Goal: Transaction & Acquisition: Book appointment/travel/reservation

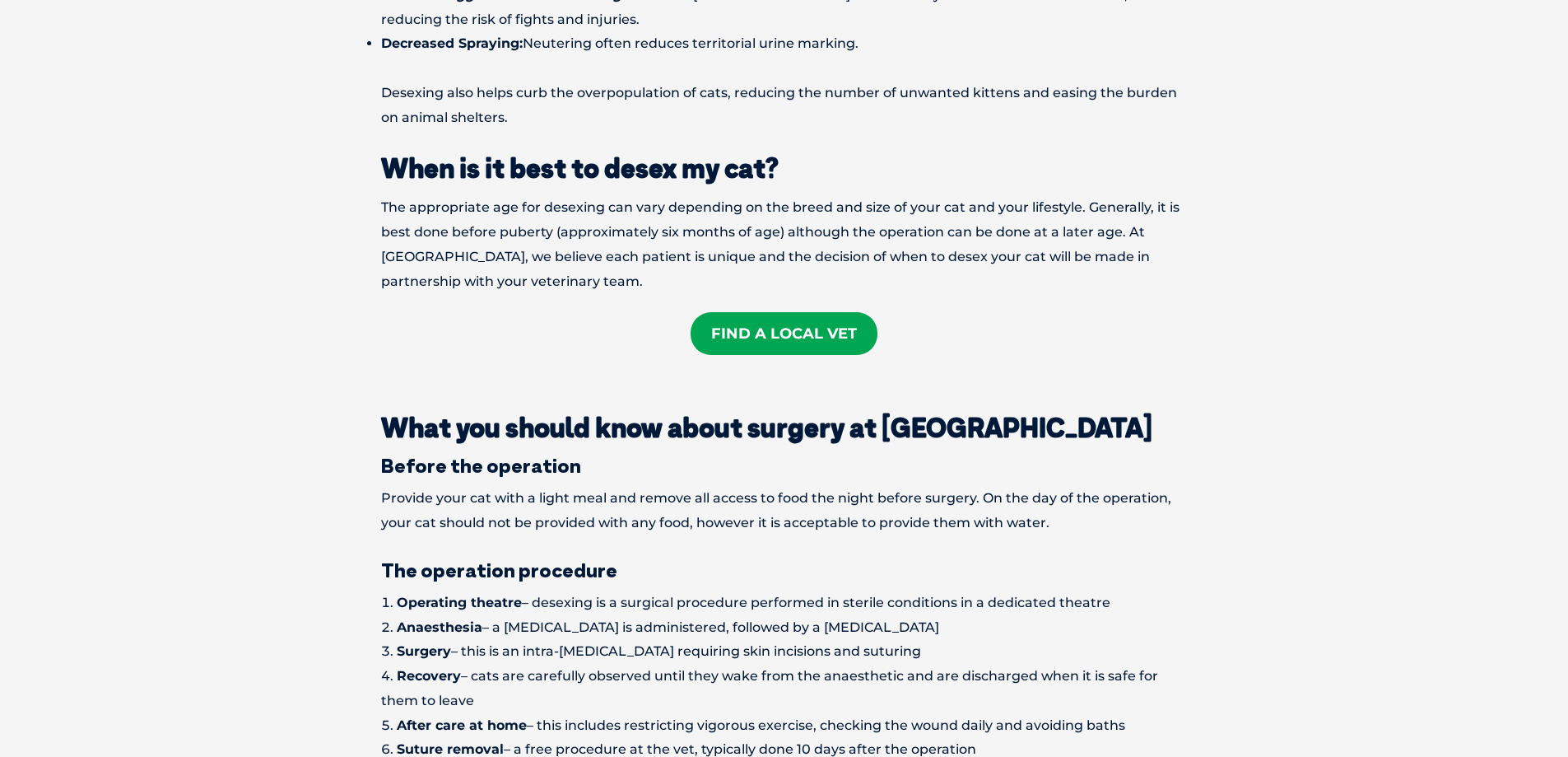
scroll to position [1730, 0]
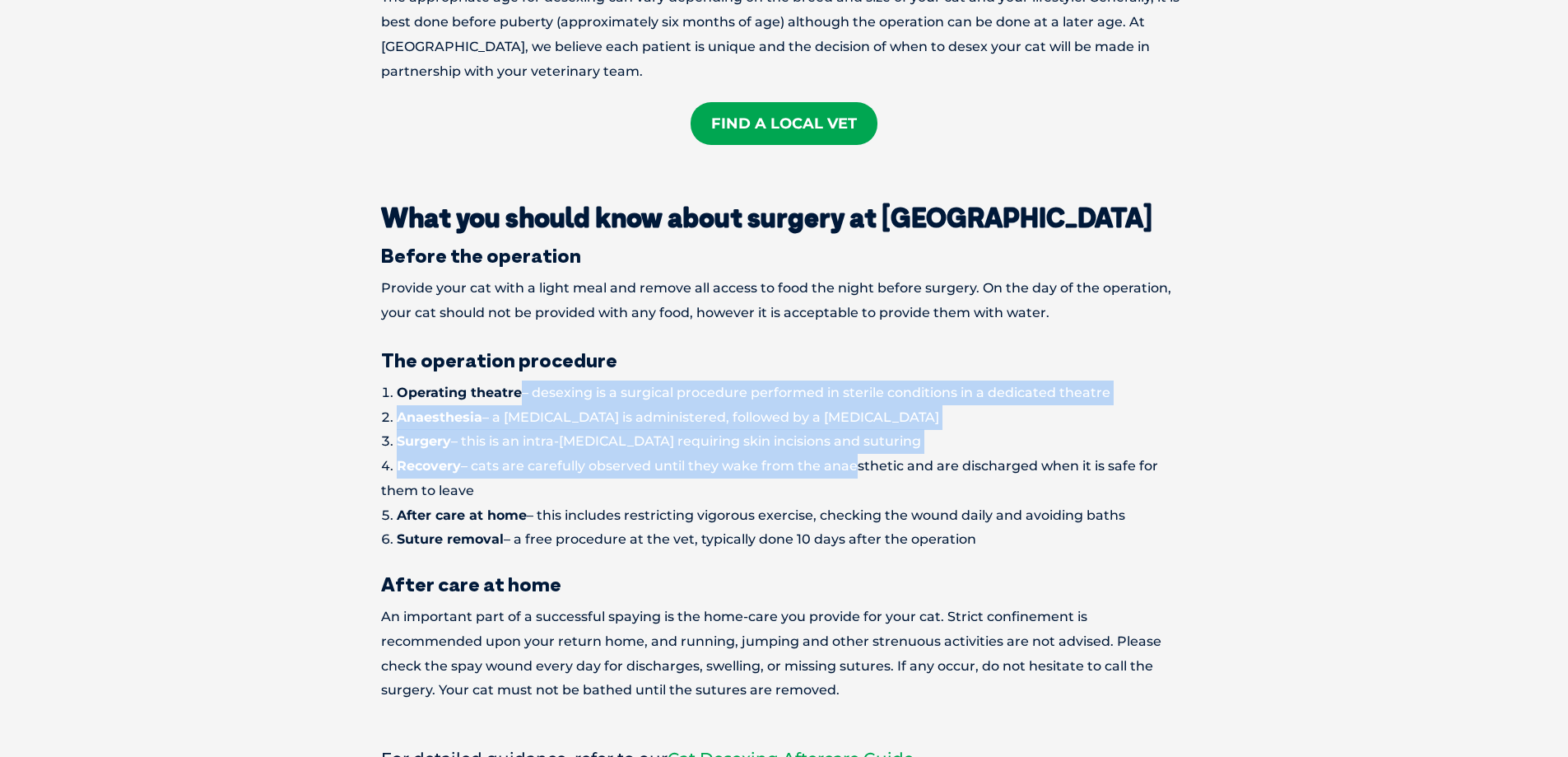
drag, startPoint x: 517, startPoint y: 357, endPoint x: 853, endPoint y: 448, distance: 348.1
click at [853, 448] on ol "Operating theatre – desexing is a surgical procedure performed in sterile condi…" at bounding box center [784, 466] width 806 height 171
click at [601, 453] on li "Recovery – cats are carefully observed until they wake from the anaesthetic and…" at bounding box center [784, 478] width 806 height 50
click at [544, 453] on li "Recovery – cats are carefully observed until they wake from the anaesthetic and…" at bounding box center [784, 478] width 806 height 50
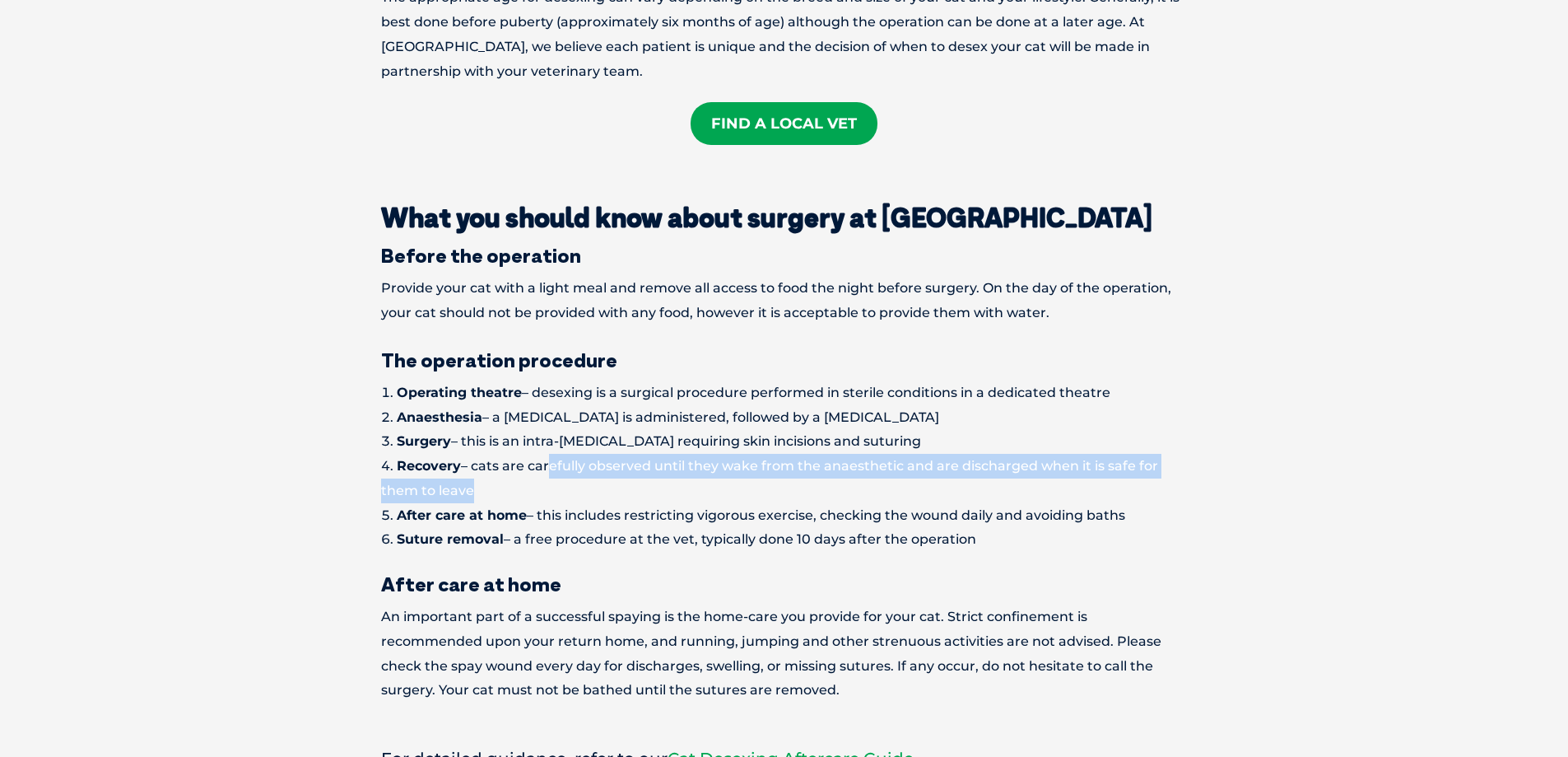
drag, startPoint x: 551, startPoint y: 436, endPoint x: 1064, endPoint y: 463, distance: 513.7
click at [1064, 463] on li "Recovery – cats are carefully observed until they wake from the anaesthetic and…" at bounding box center [784, 478] width 806 height 50
click at [1172, 453] on li "Recovery – cats are carefully observed until they wake from the anaesthetic and…" at bounding box center [784, 478] width 806 height 50
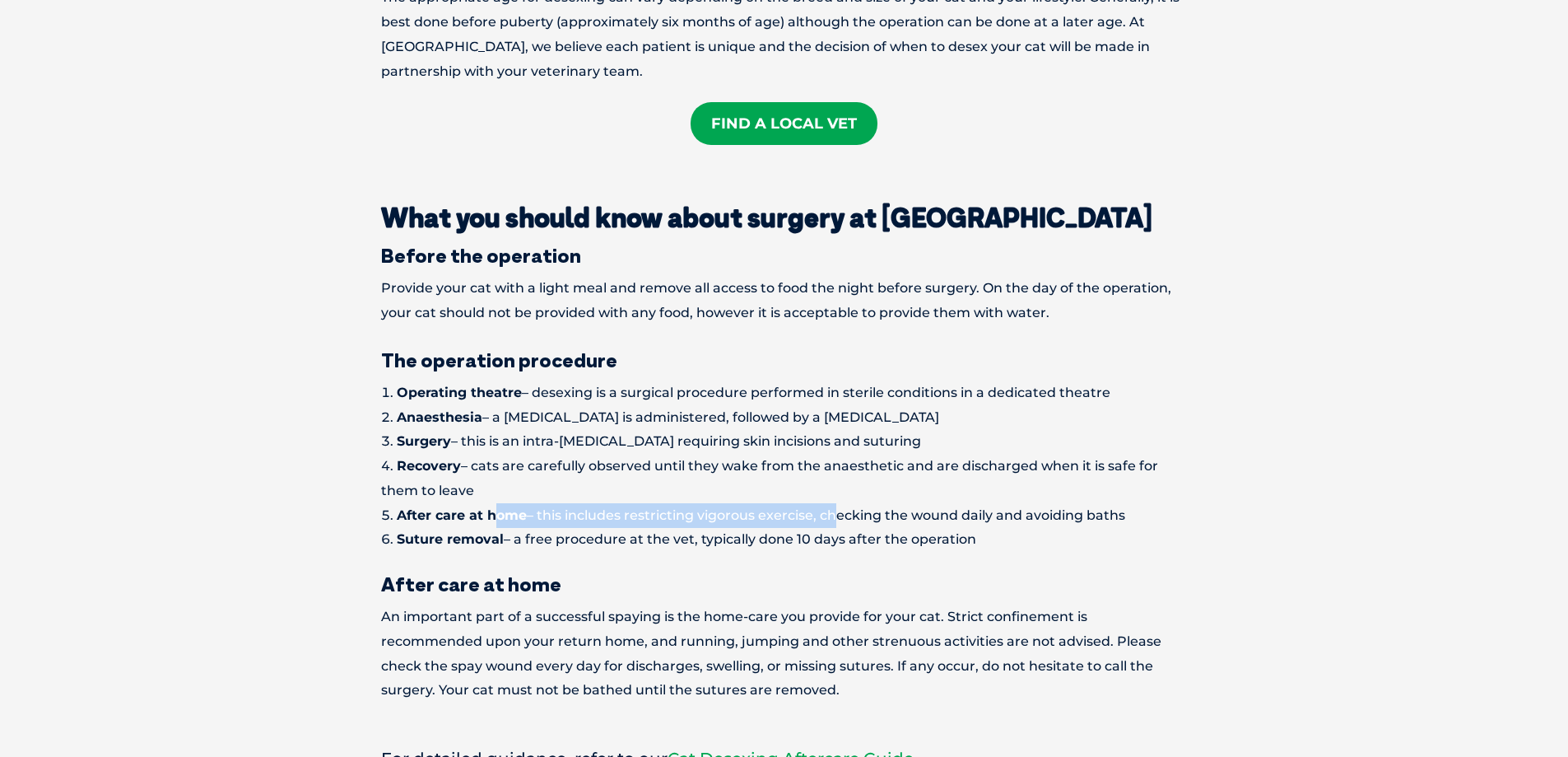
drag, startPoint x: 498, startPoint y: 488, endPoint x: 840, endPoint y: 485, distance: 342.0
click at [835, 503] on li "After care at home – this includes restricting vigorous exercise, checking the …" at bounding box center [784, 516] width 806 height 25
click at [961, 454] on li "Recovery – cats are carefully observed until they wake from the anaesthetic and…" at bounding box center [784, 478] width 806 height 50
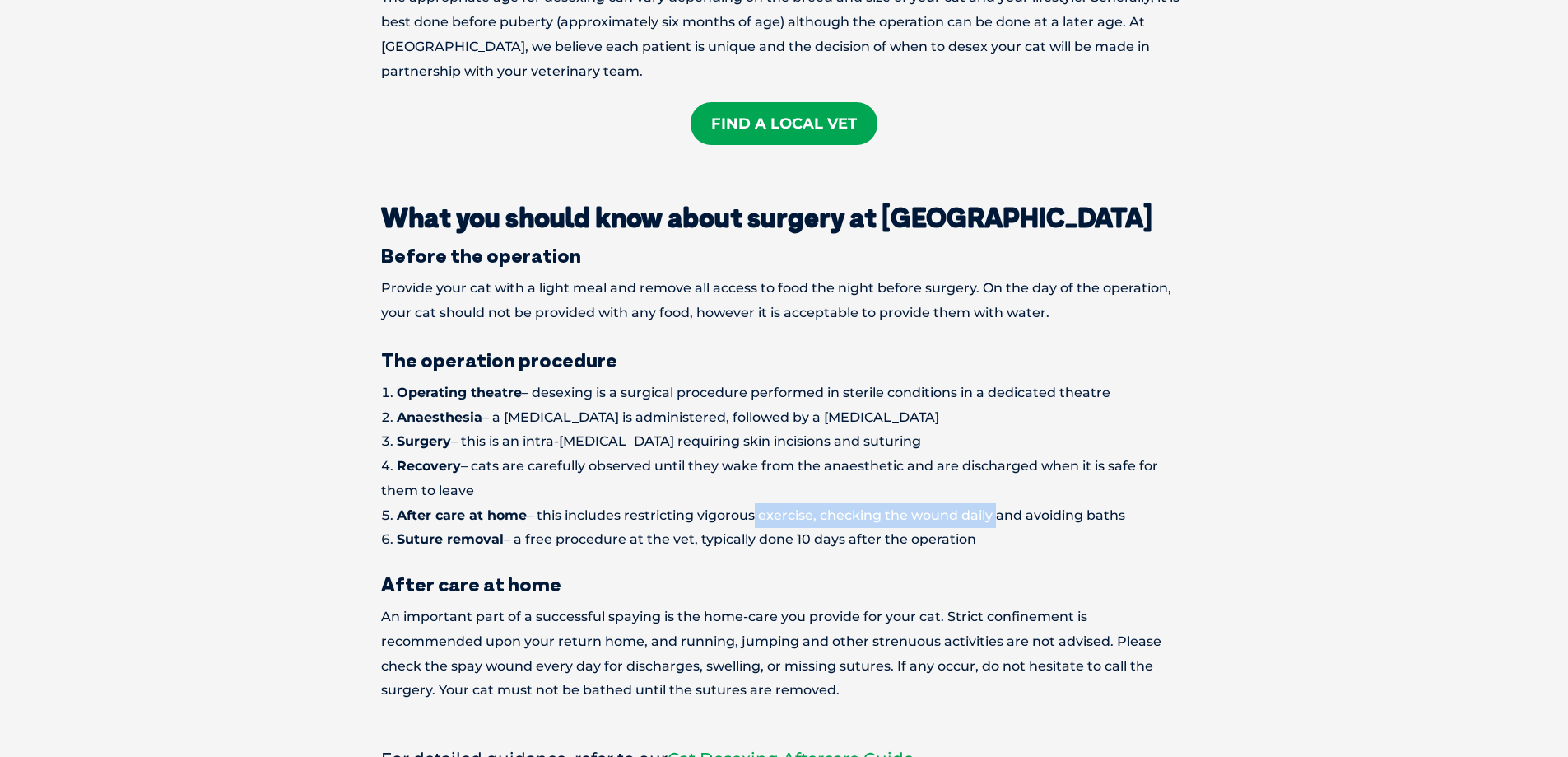
drag, startPoint x: 748, startPoint y: 500, endPoint x: 1037, endPoint y: 493, distance: 289.1
click at [1001, 503] on li "After care at home – this includes restricting vigorous exercise, checking the …" at bounding box center [784, 516] width 806 height 25
drag, startPoint x: 617, startPoint y: 489, endPoint x: 1149, endPoint y: 480, distance: 532.1
click at [1149, 503] on li "After care at home – this includes restricting vigorous exercise, checking the …" at bounding box center [784, 516] width 806 height 25
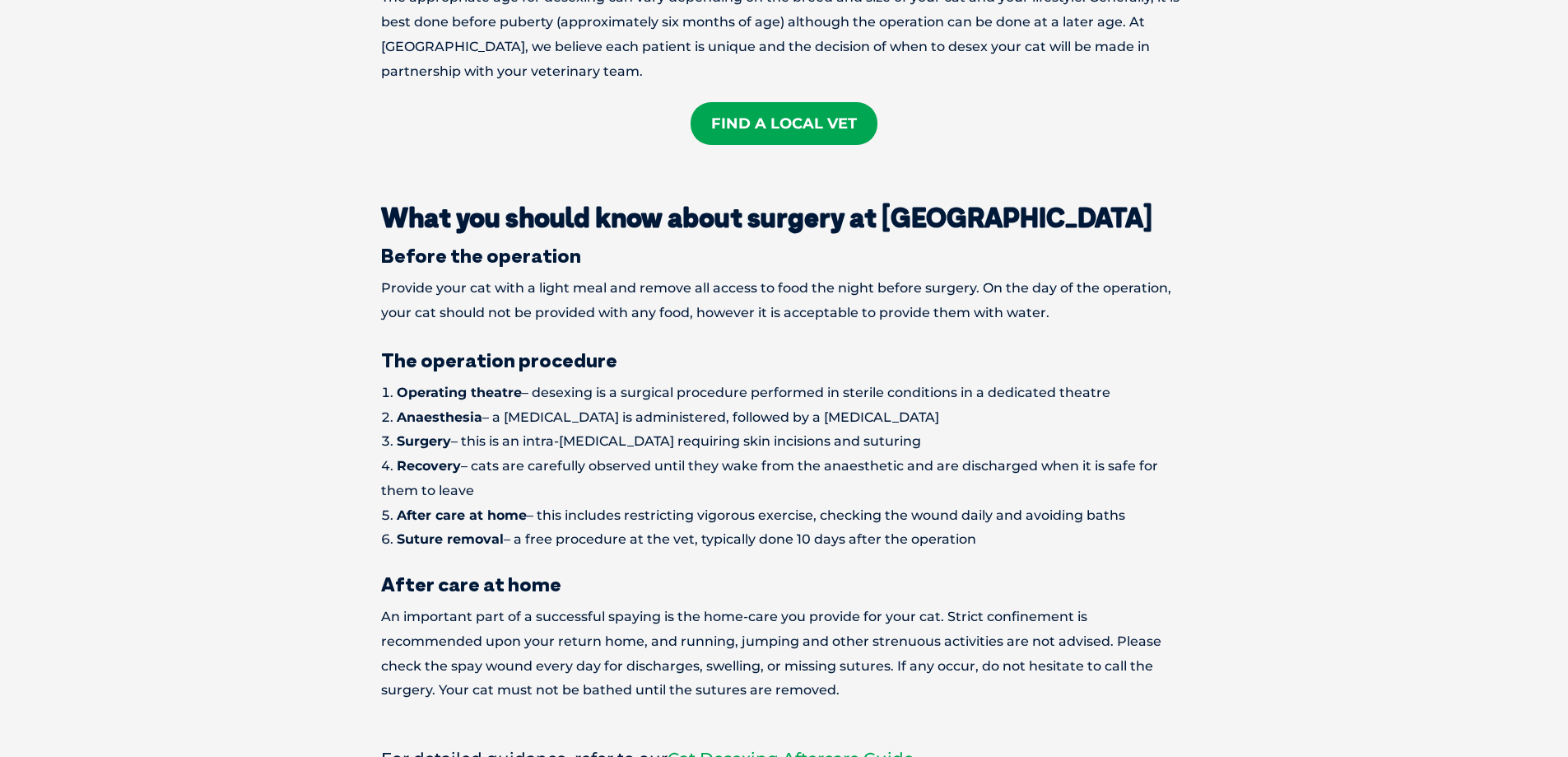
click at [1186, 465] on li "Recovery – cats are carefully observed until they wake from the anaesthetic and…" at bounding box center [784, 478] width 806 height 50
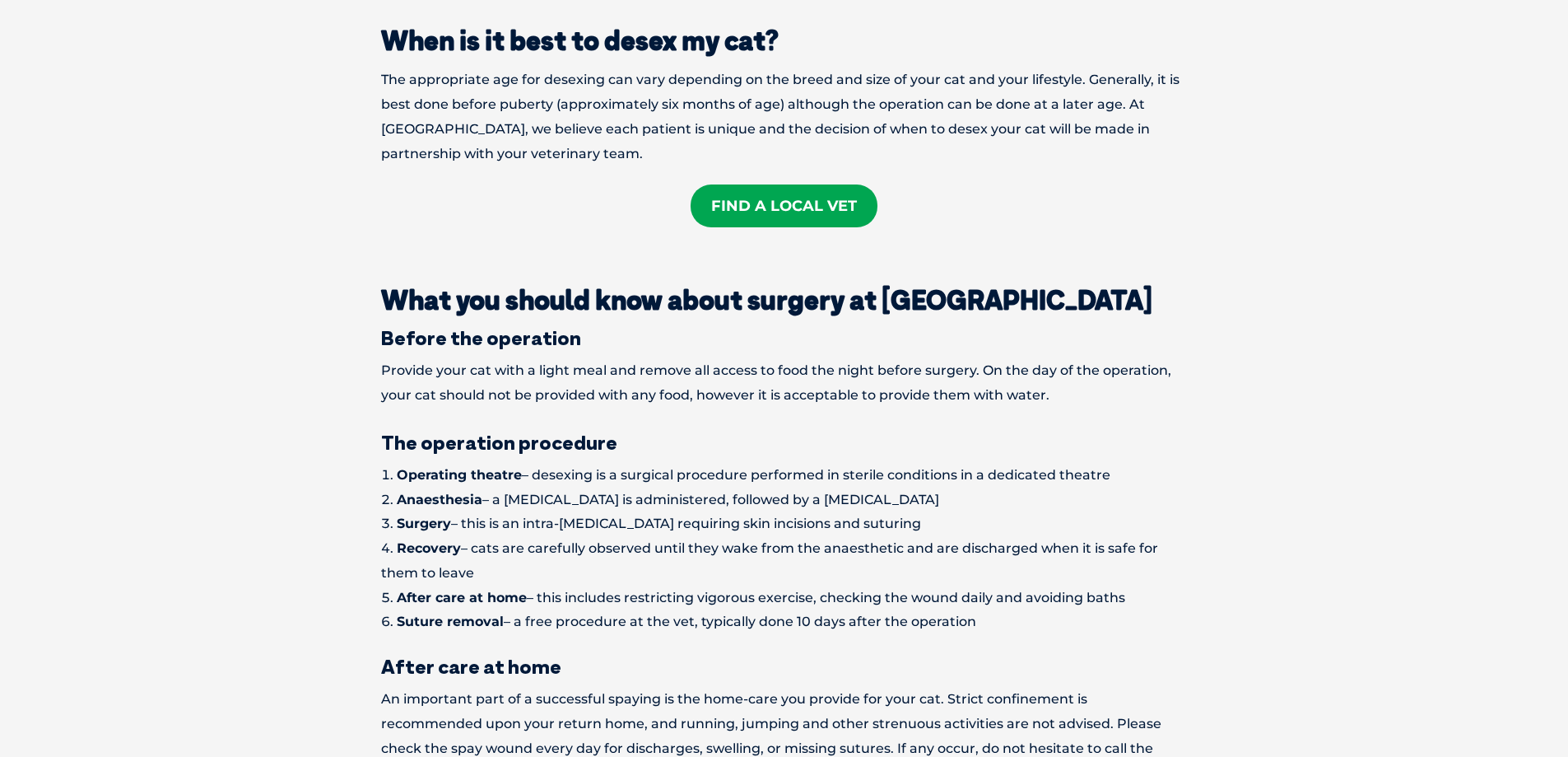
scroll to position [1318, 0]
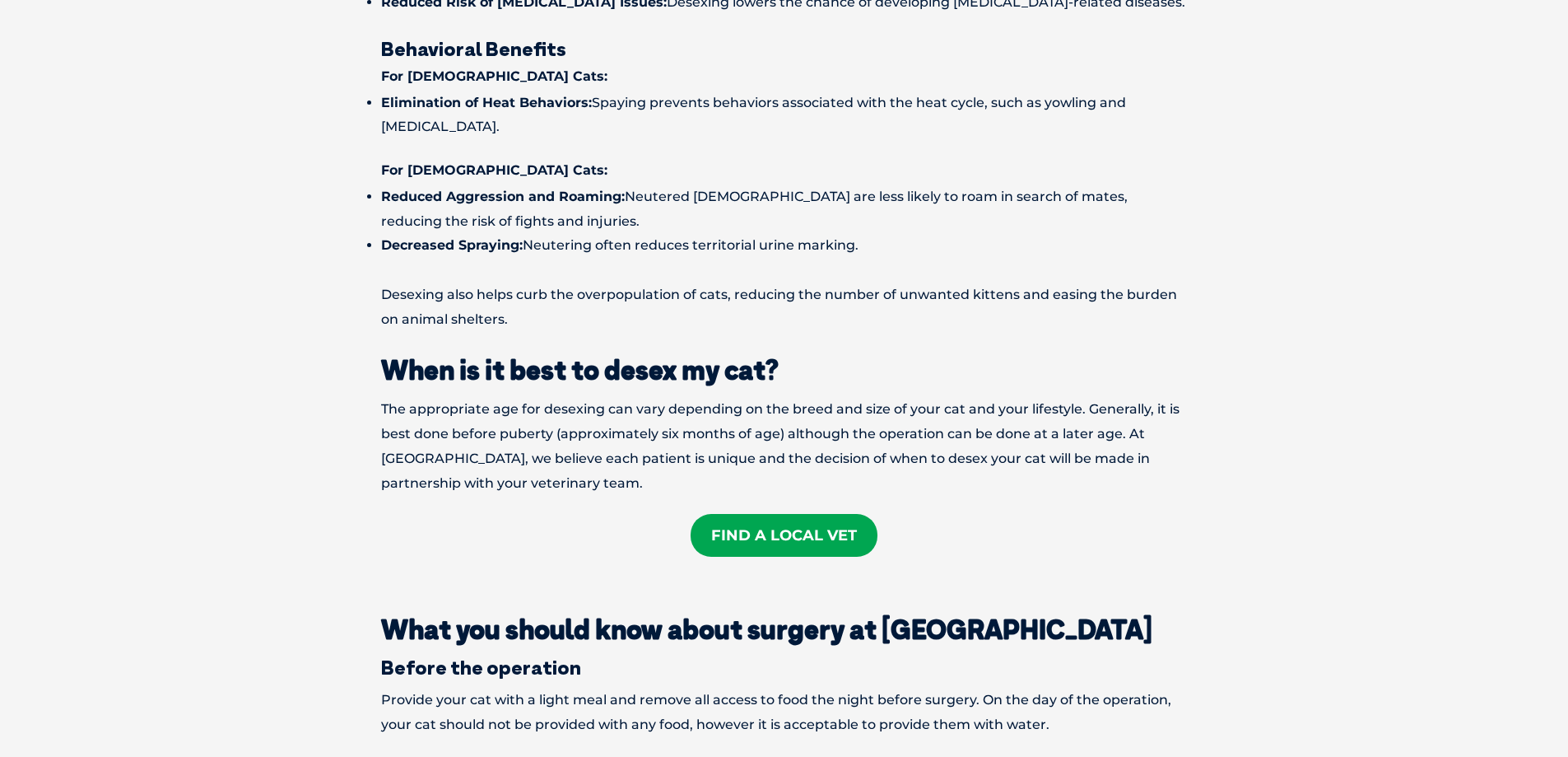
click at [810, 514] on link "Find A Local Vet" at bounding box center [784, 535] width 187 height 43
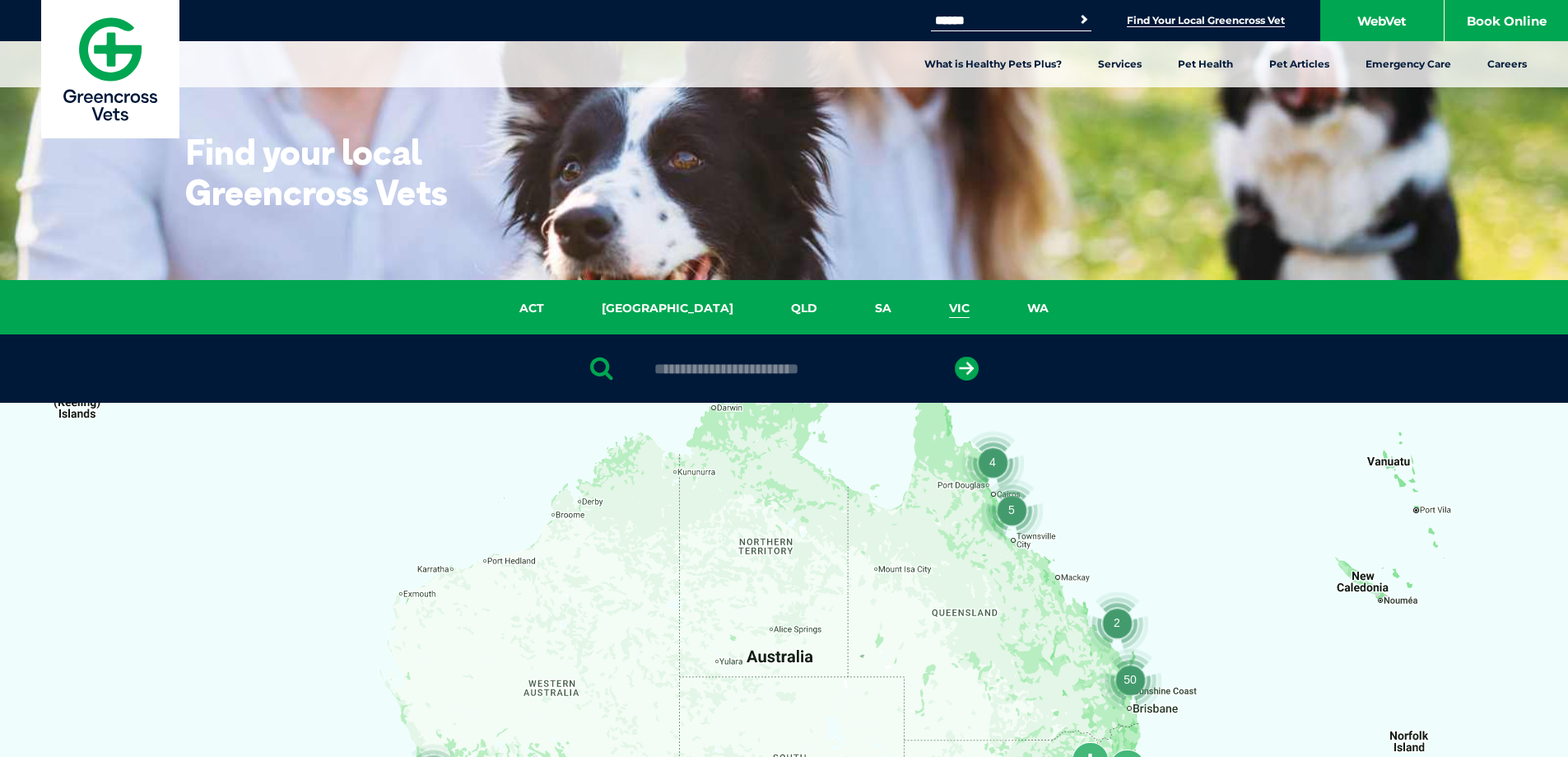
click at [921, 305] on link "VIC" at bounding box center [960, 308] width 78 height 19
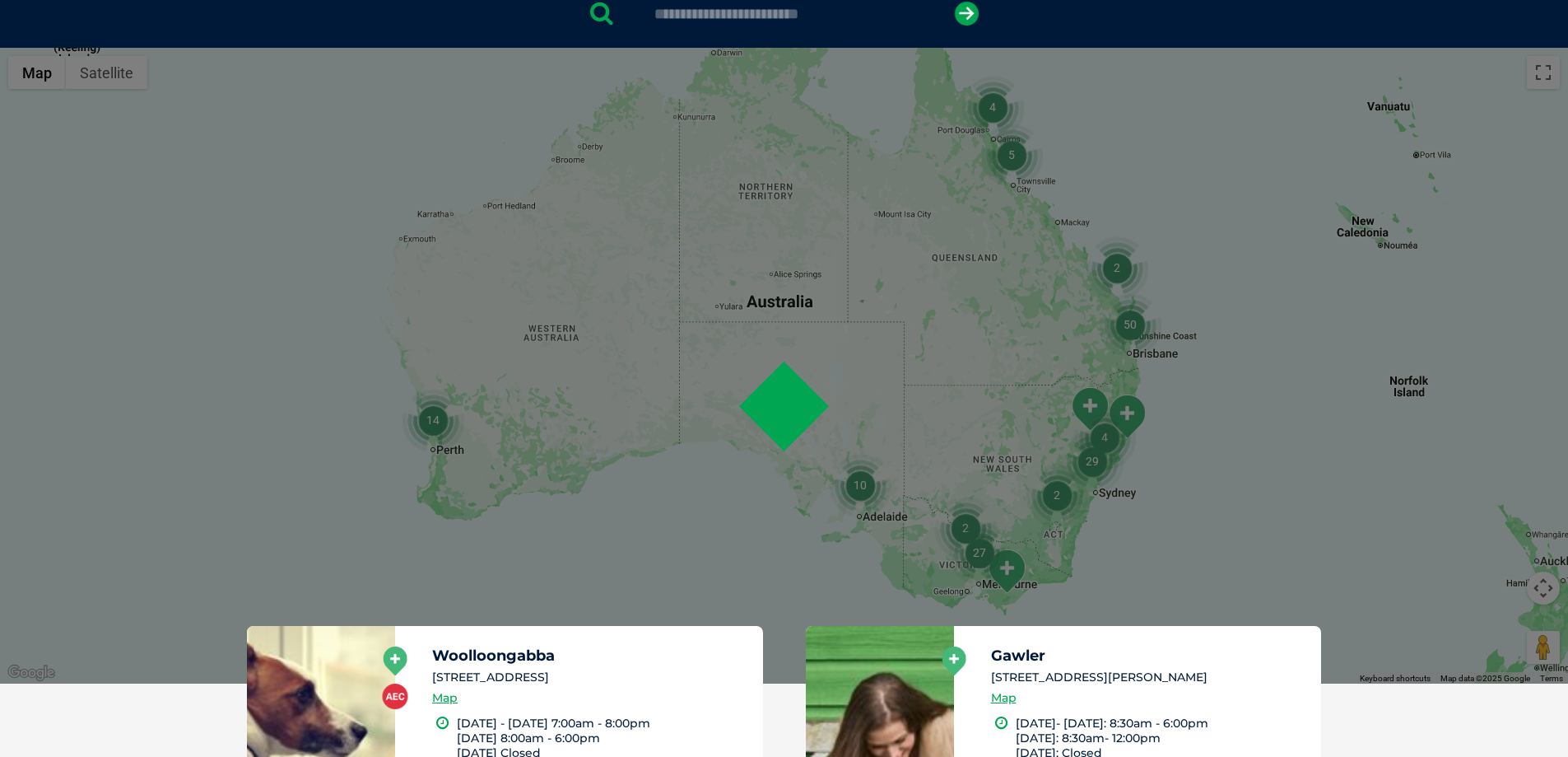
scroll to position [378, 0]
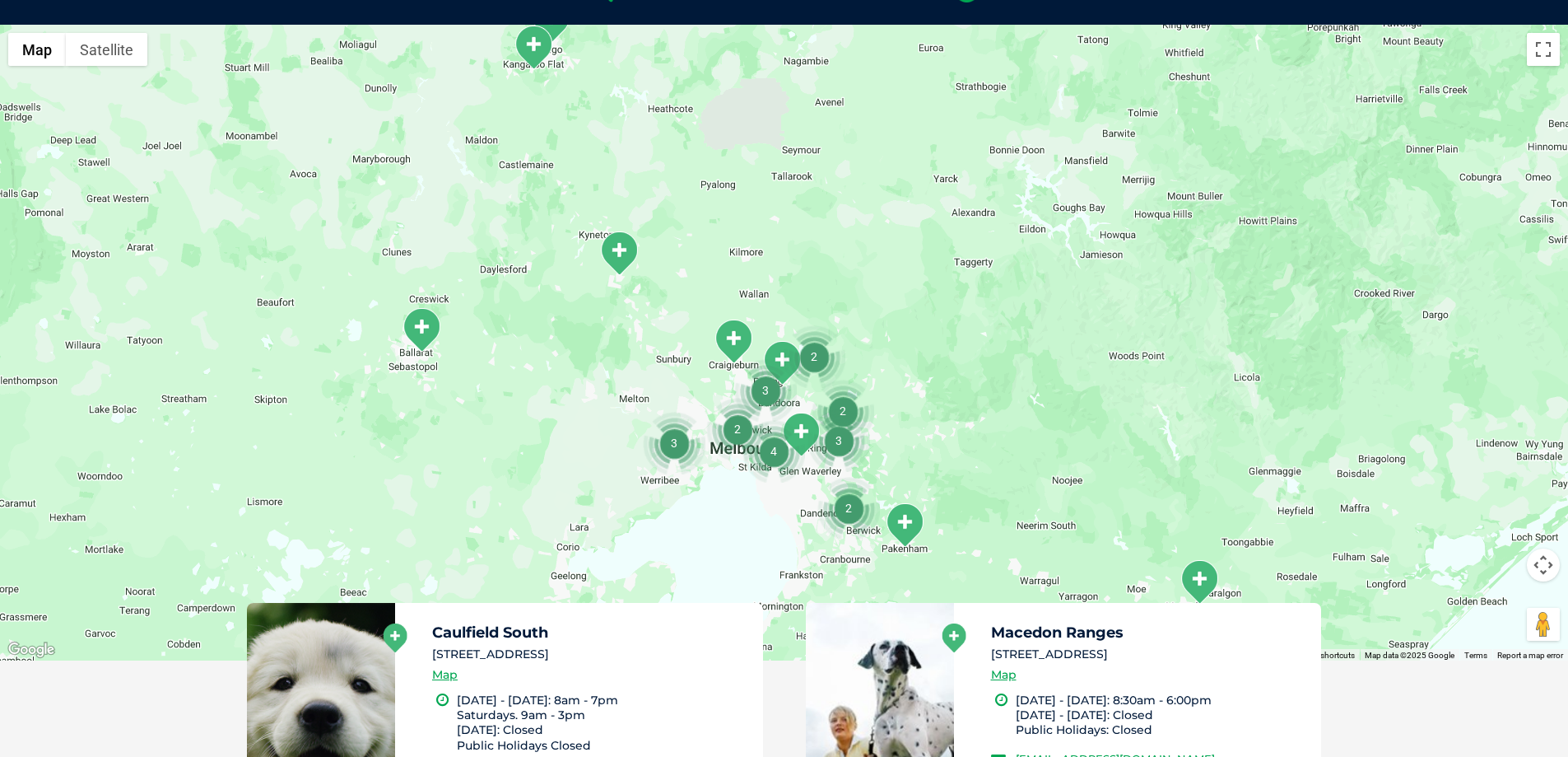
drag, startPoint x: 856, startPoint y: 475, endPoint x: 956, endPoint y: 406, distance: 121.5
click at [961, 405] on div at bounding box center [784, 343] width 1568 height 635
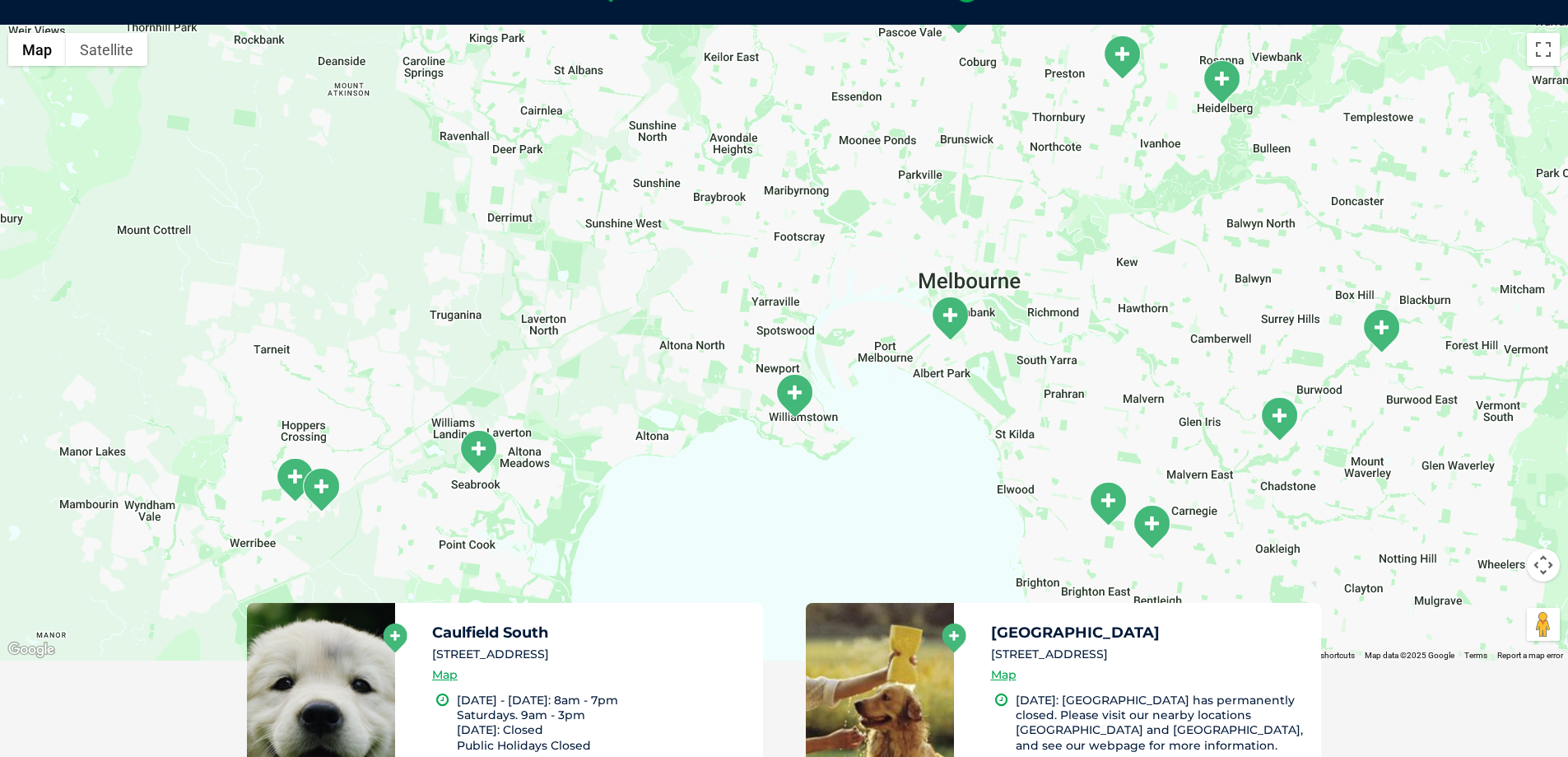
drag, startPoint x: 899, startPoint y: 376, endPoint x: 882, endPoint y: 451, distance: 76.9
click at [882, 451] on div at bounding box center [784, 343] width 1568 height 635
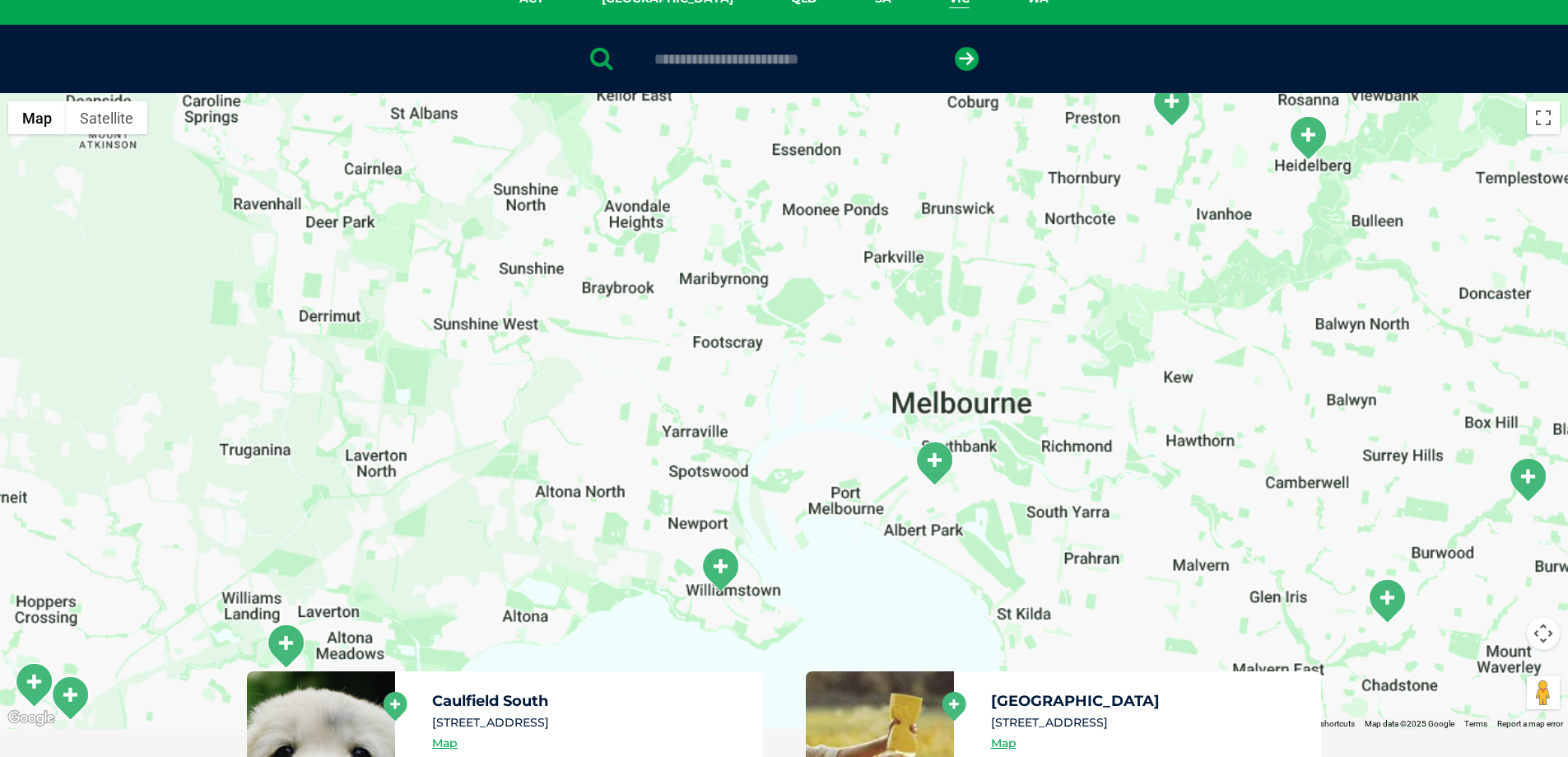
scroll to position [296, 0]
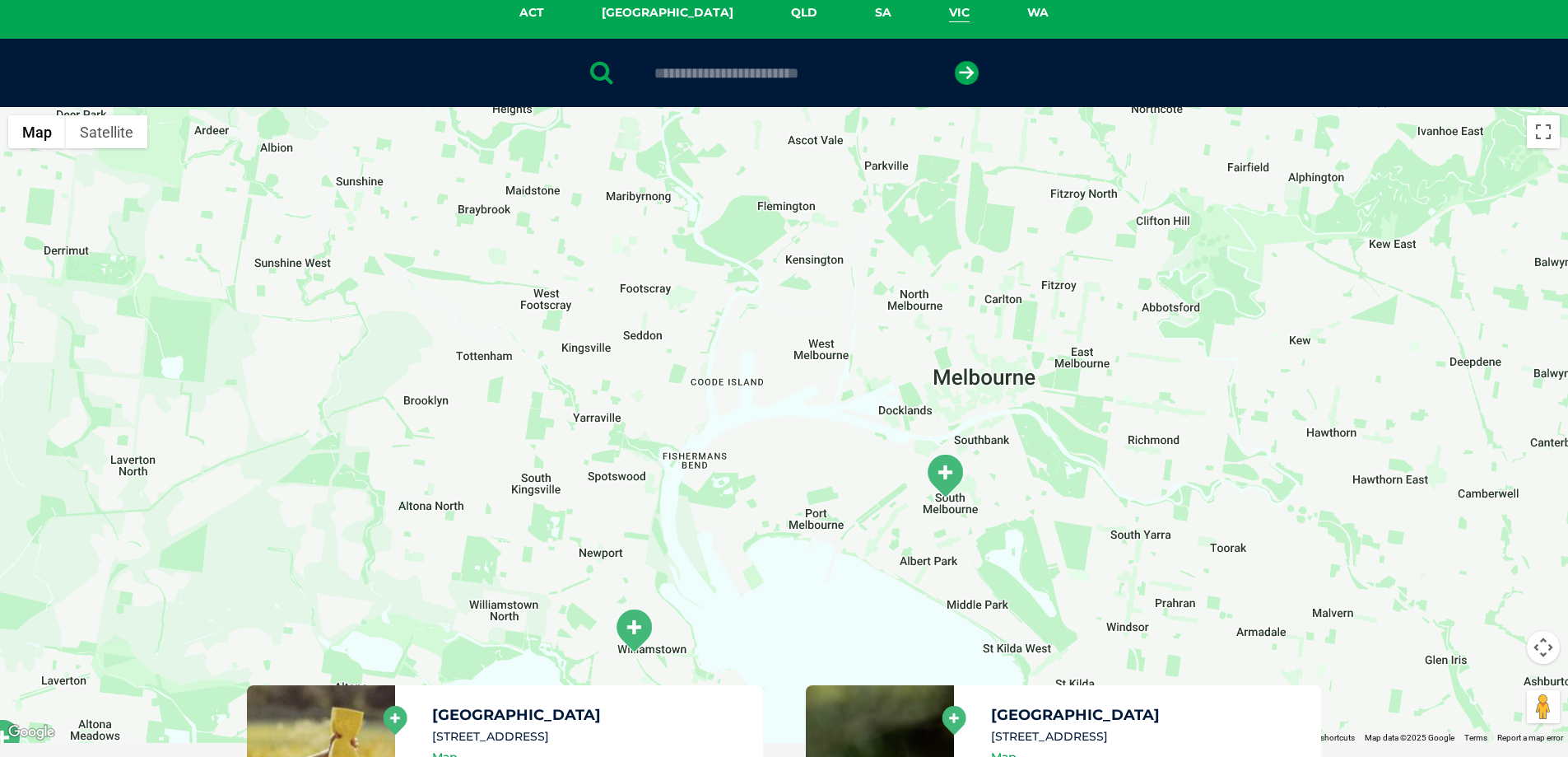
drag, startPoint x: 841, startPoint y: 481, endPoint x: 945, endPoint y: 339, distance: 176.0
click at [945, 339] on div at bounding box center [784, 425] width 1568 height 635
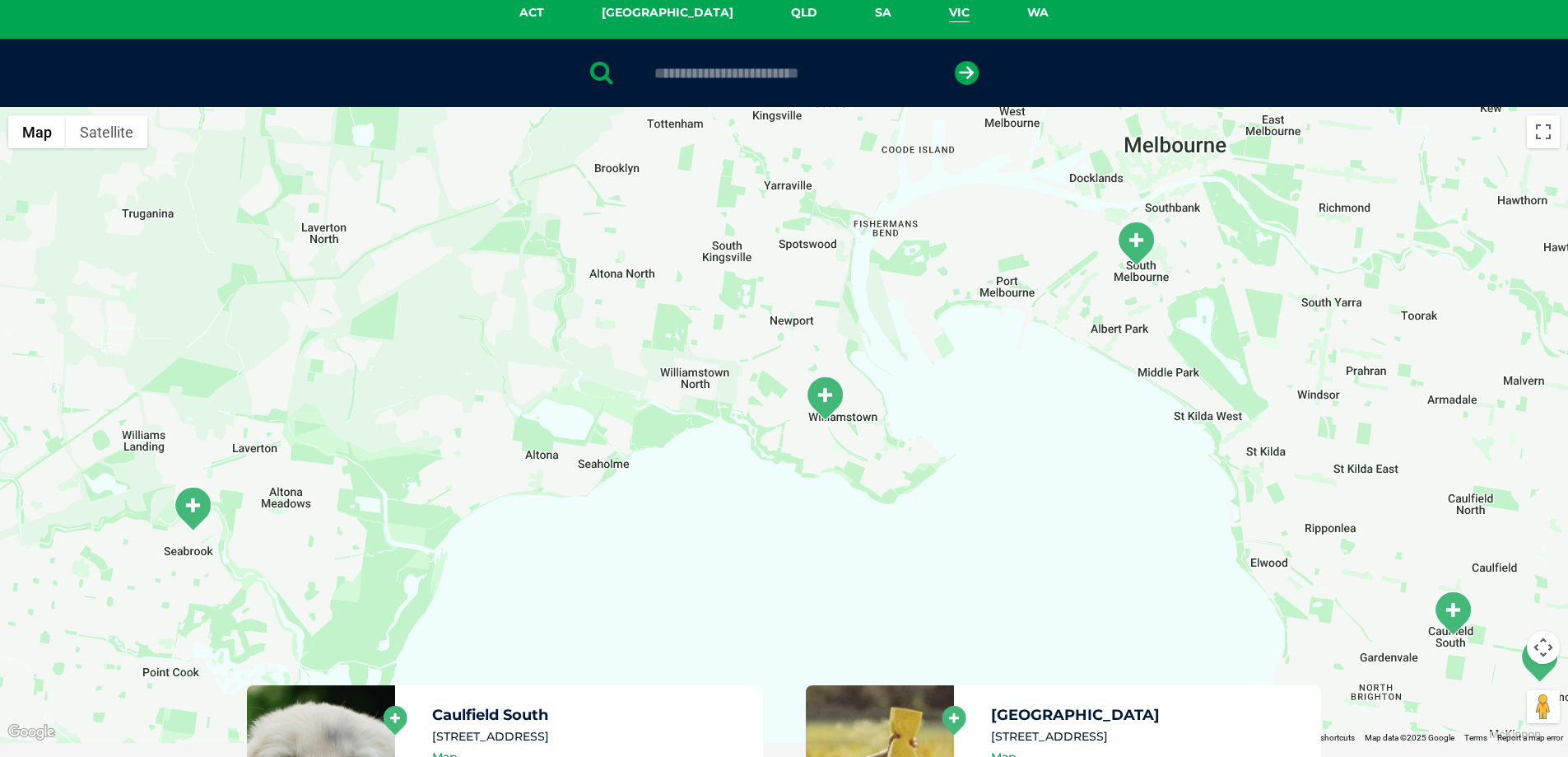
drag, startPoint x: 790, startPoint y: 317, endPoint x: 851, endPoint y: 273, distance: 75.2
click at [851, 273] on div at bounding box center [784, 425] width 1568 height 635
click at [823, 390] on img "Williamstown" at bounding box center [825, 398] width 41 height 45
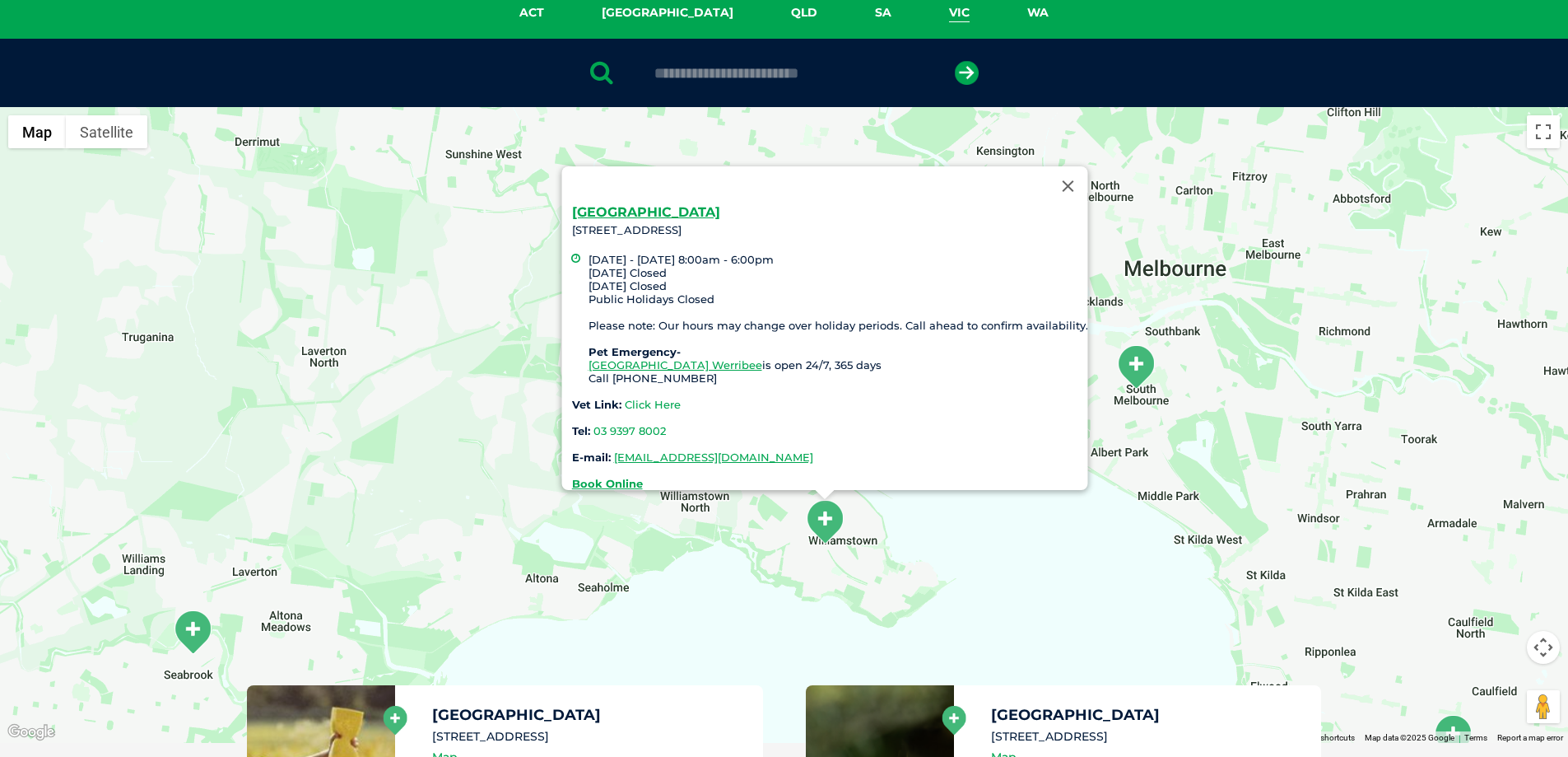
click at [647, 398] on link "Click Here" at bounding box center [651, 404] width 56 height 13
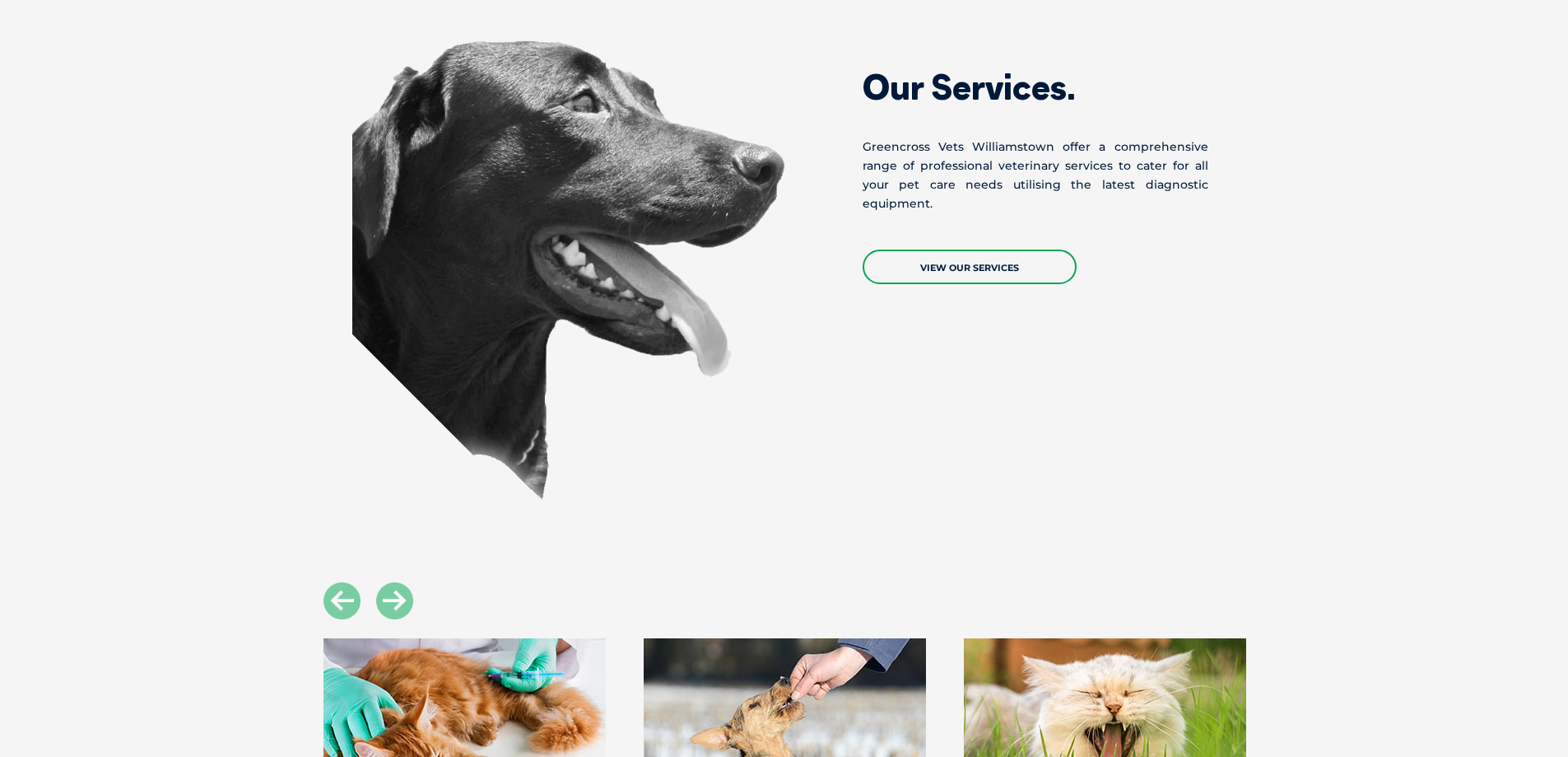
scroll to position [1565, 0]
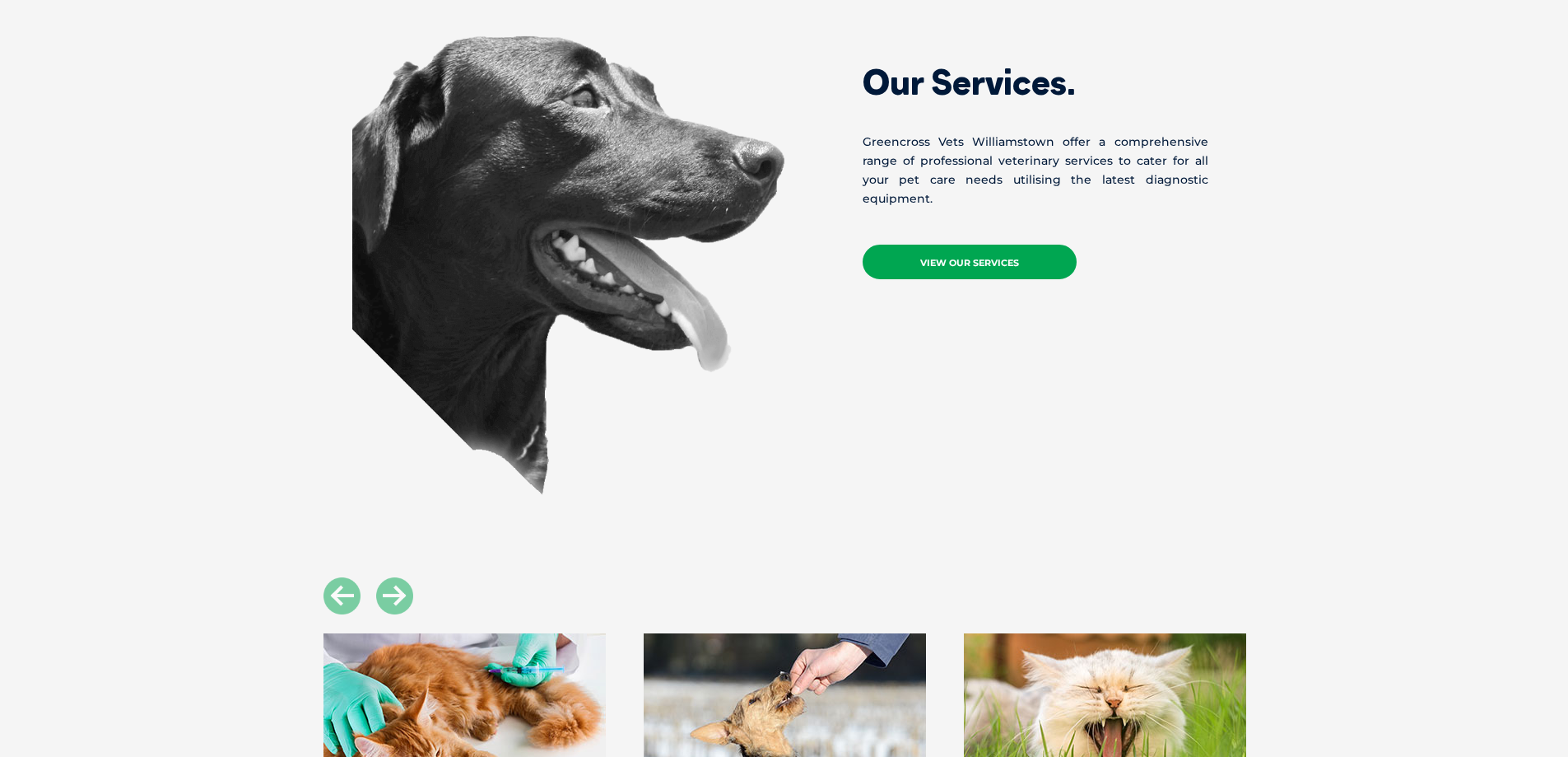
click at [957, 247] on link "View Our Services" at bounding box center [969, 262] width 214 height 35
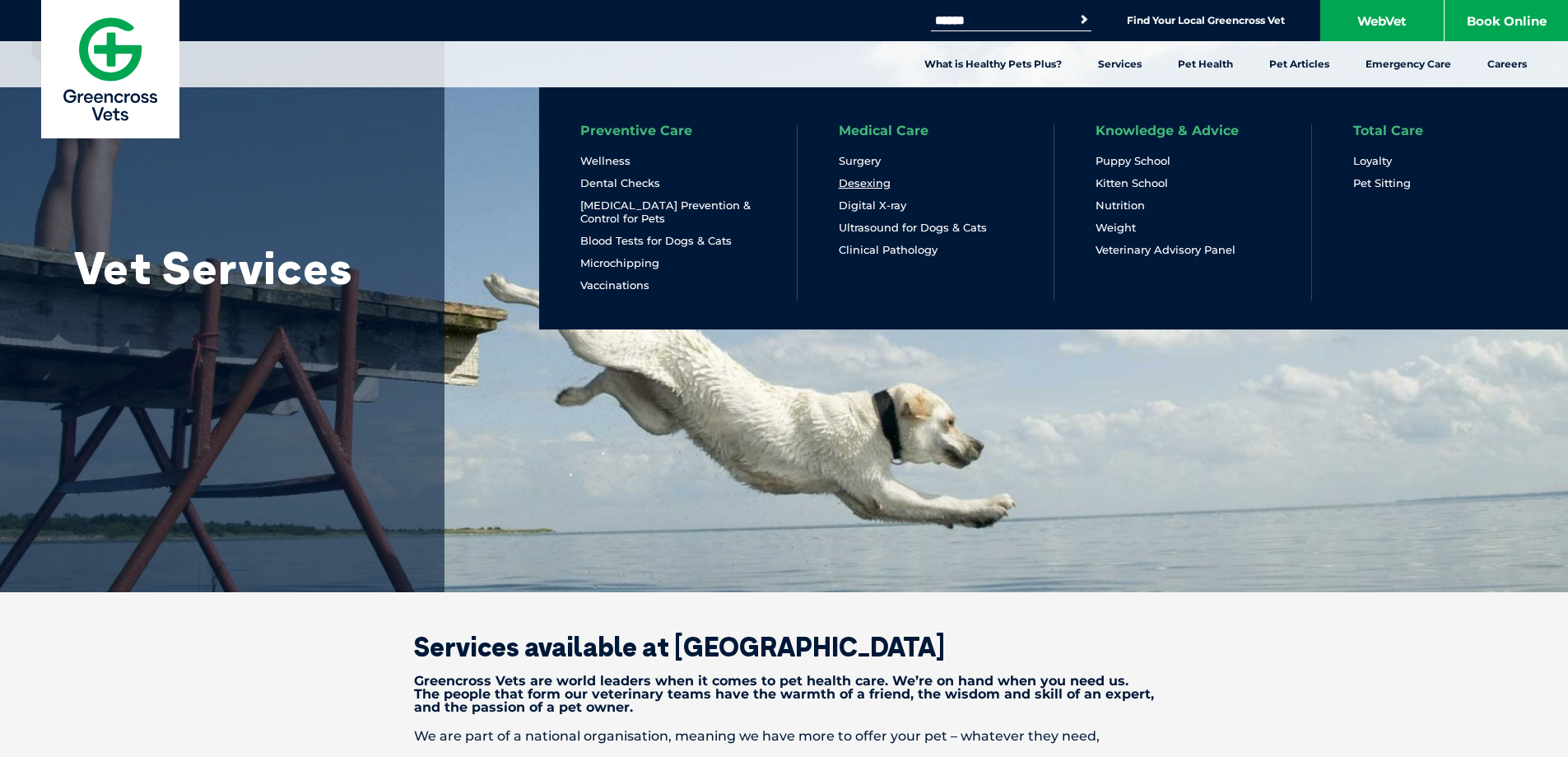
click at [875, 182] on link "Desexing" at bounding box center [865, 184] width 51 height 14
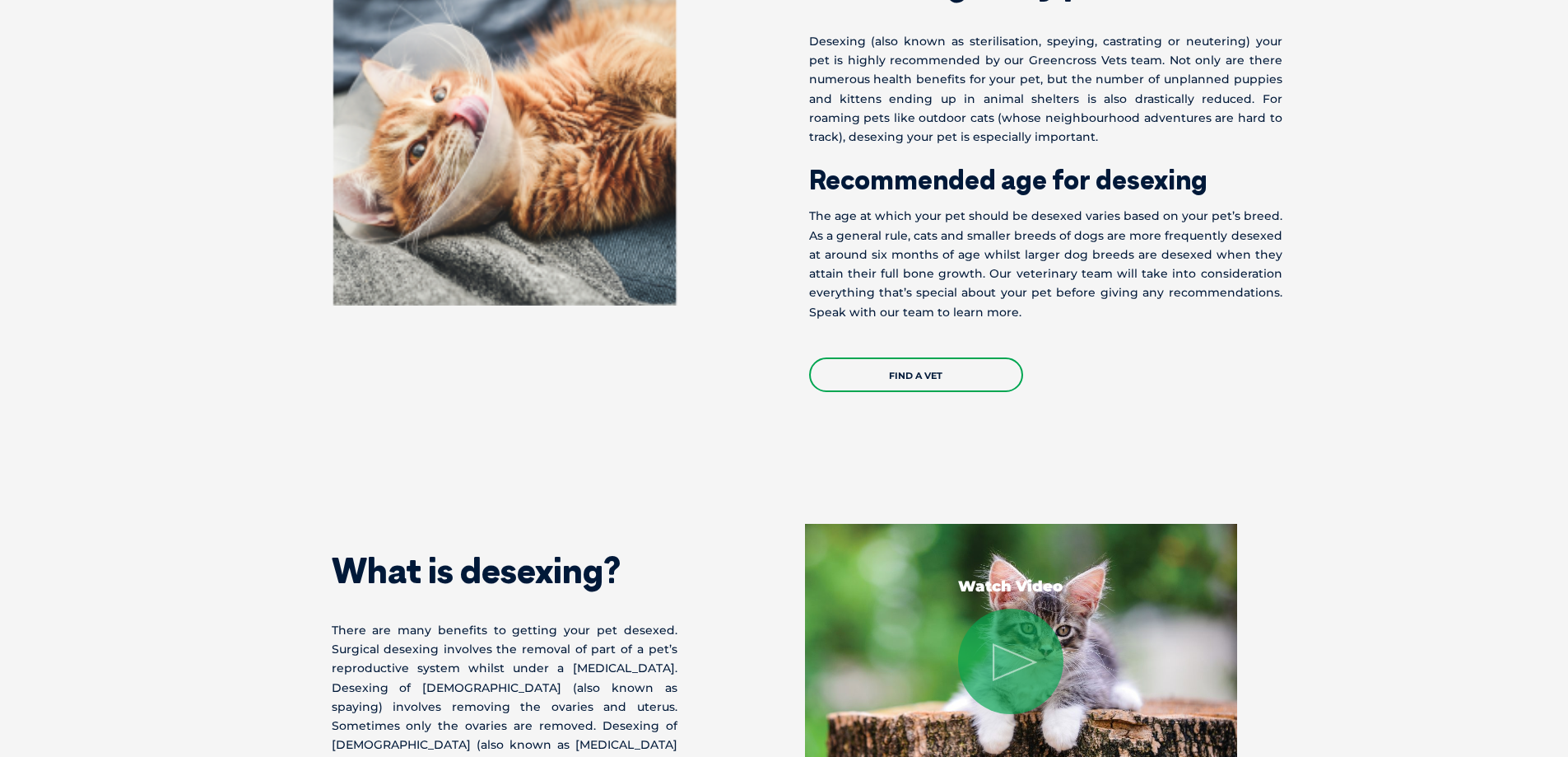
scroll to position [906, 0]
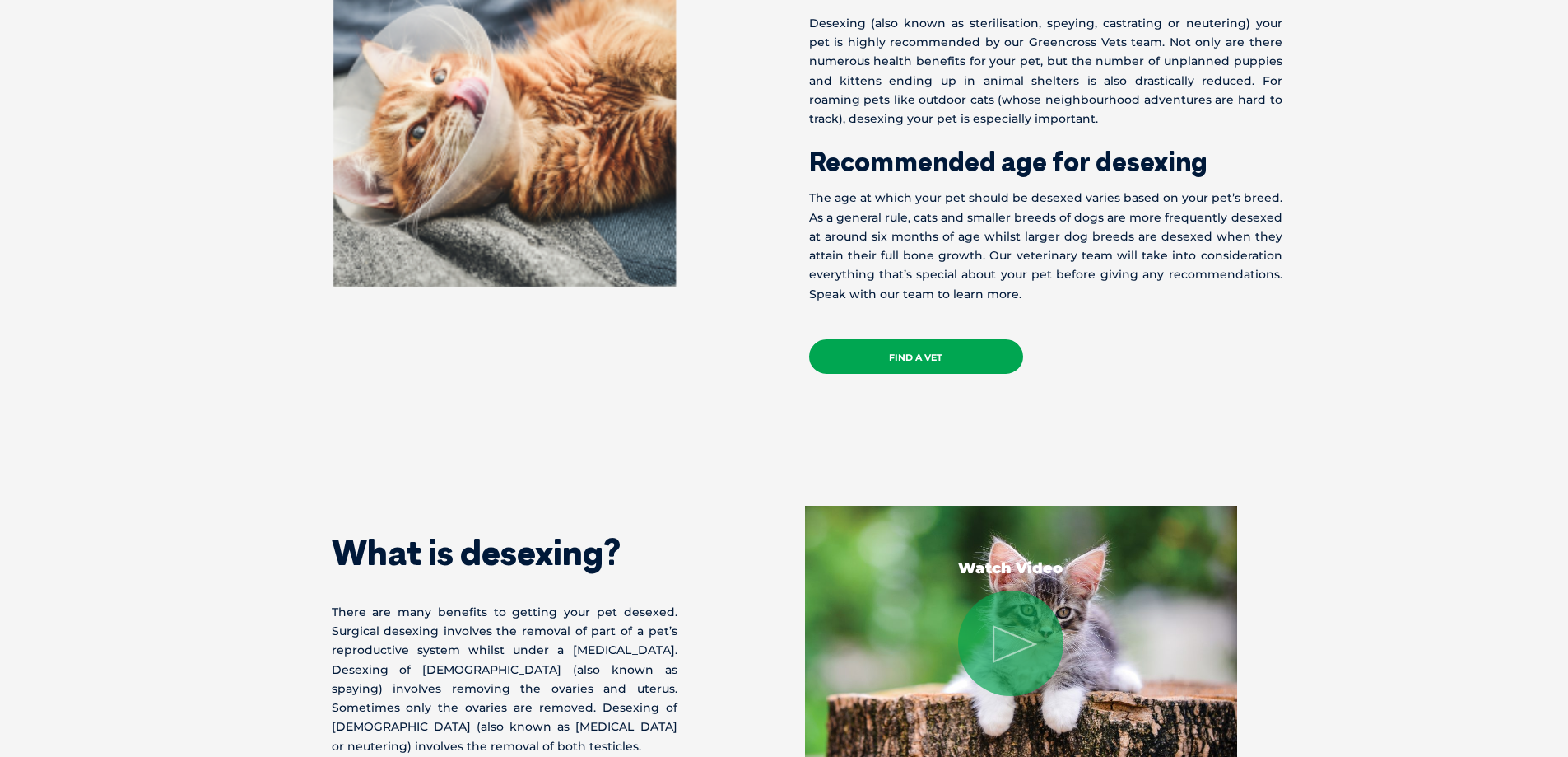
click at [942, 358] on link "Find a Vet" at bounding box center [915, 356] width 214 height 35
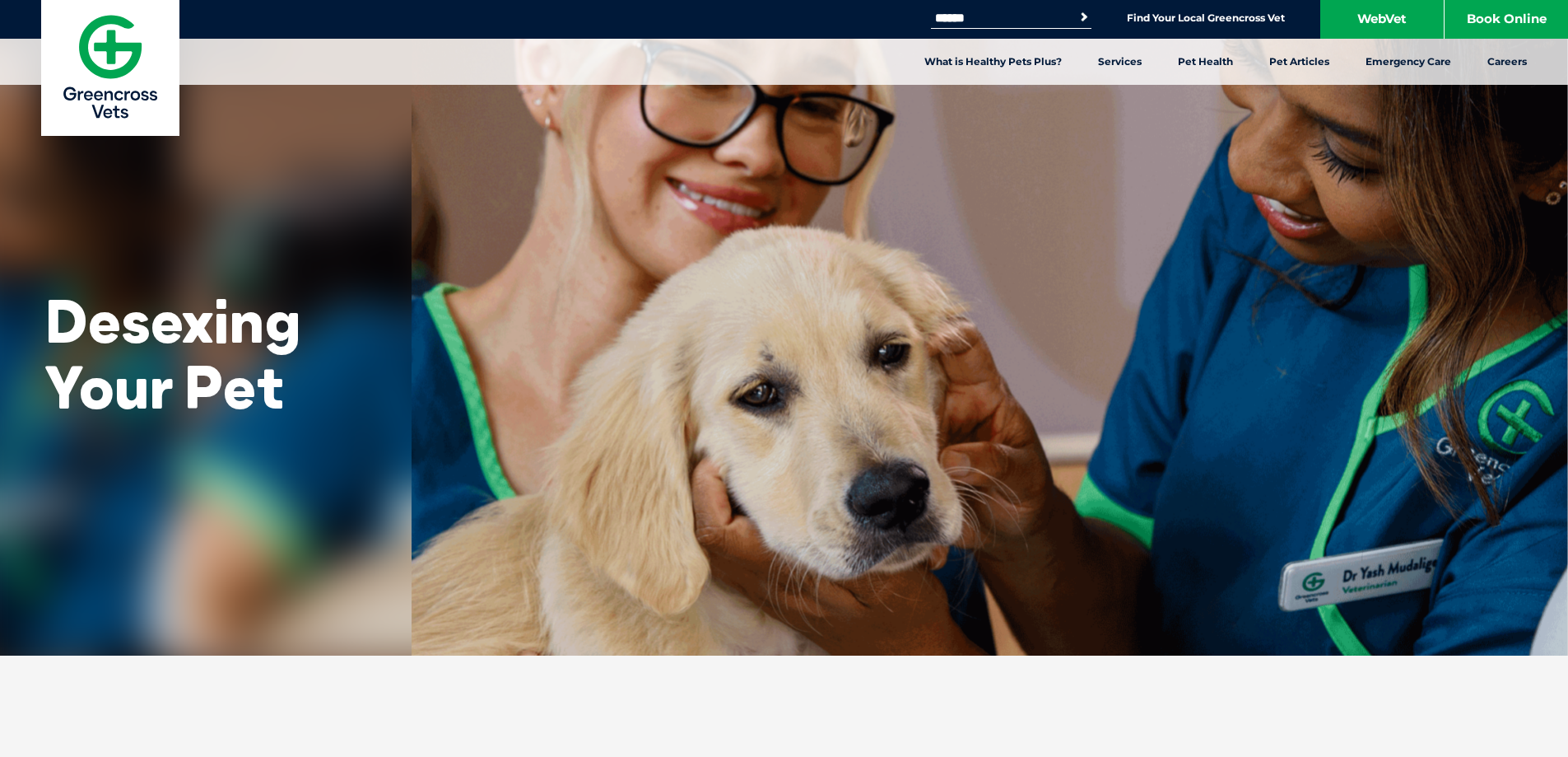
scroll to position [0, 0]
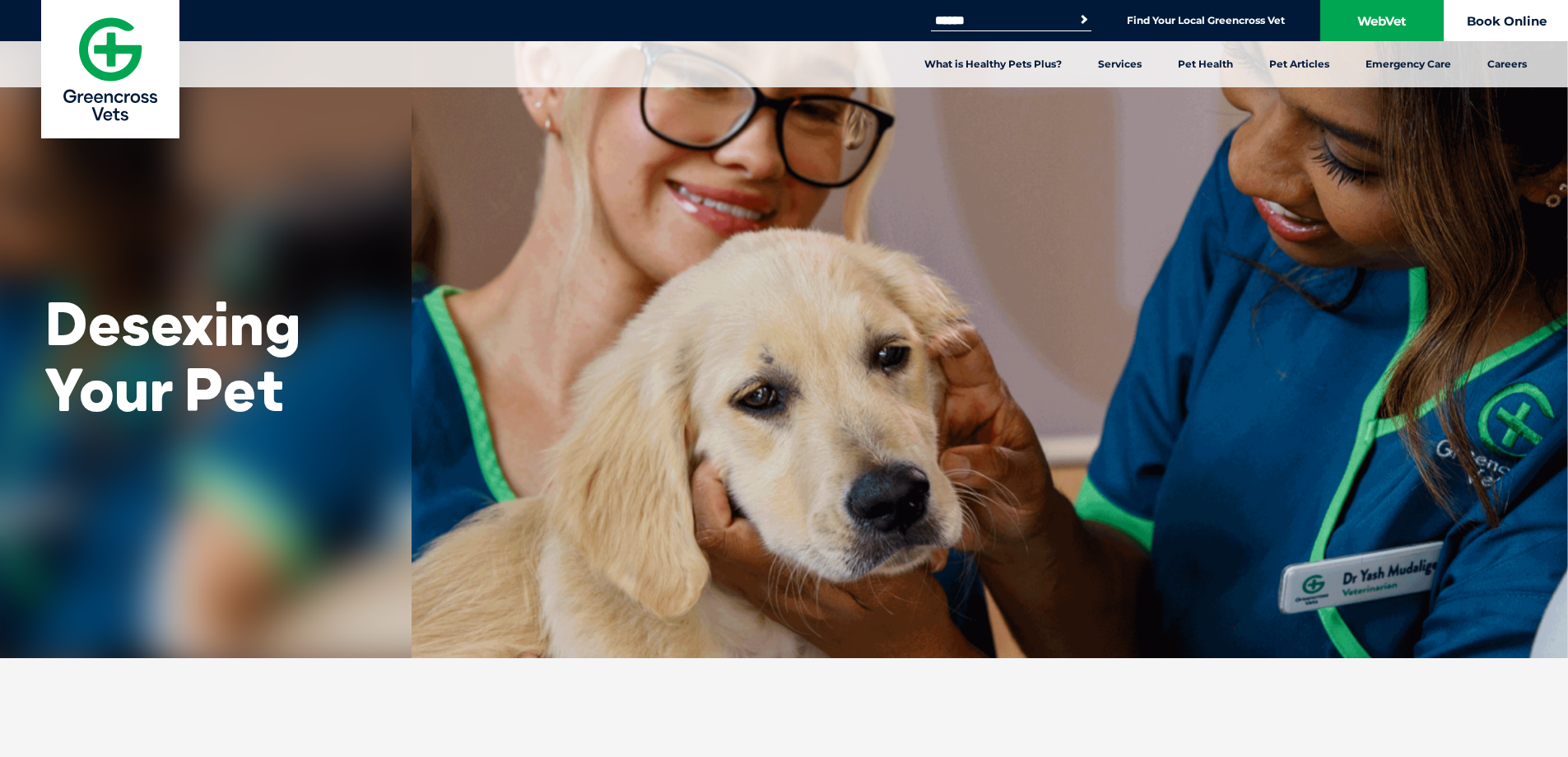
click at [1509, 3] on link "Book Online" at bounding box center [1506, 20] width 123 height 41
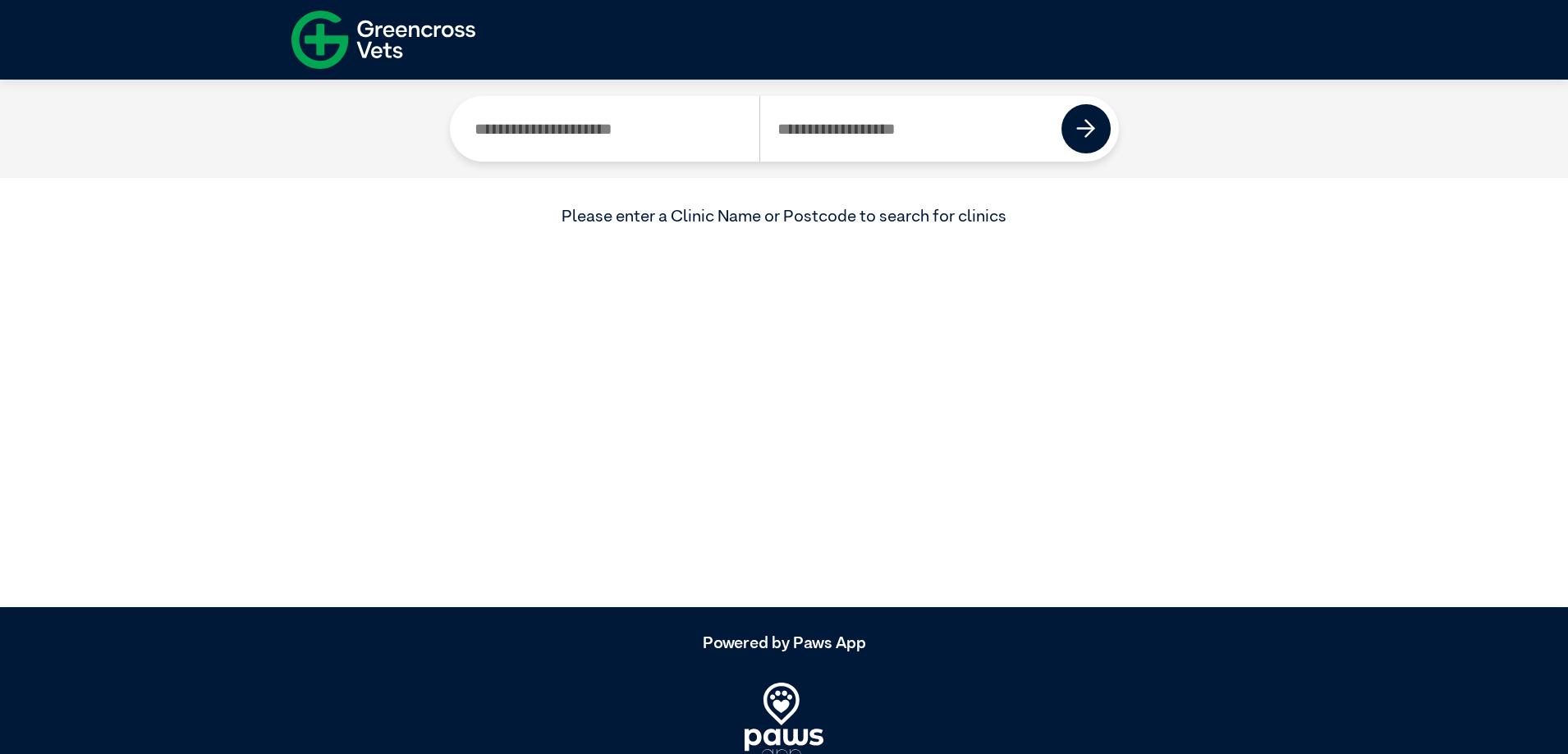
click at [933, 132] on input "Search by Postcode" at bounding box center [910, 129] width 302 height 65
type input "****"
click at [1085, 127] on img at bounding box center [1086, 129] width 19 height 19
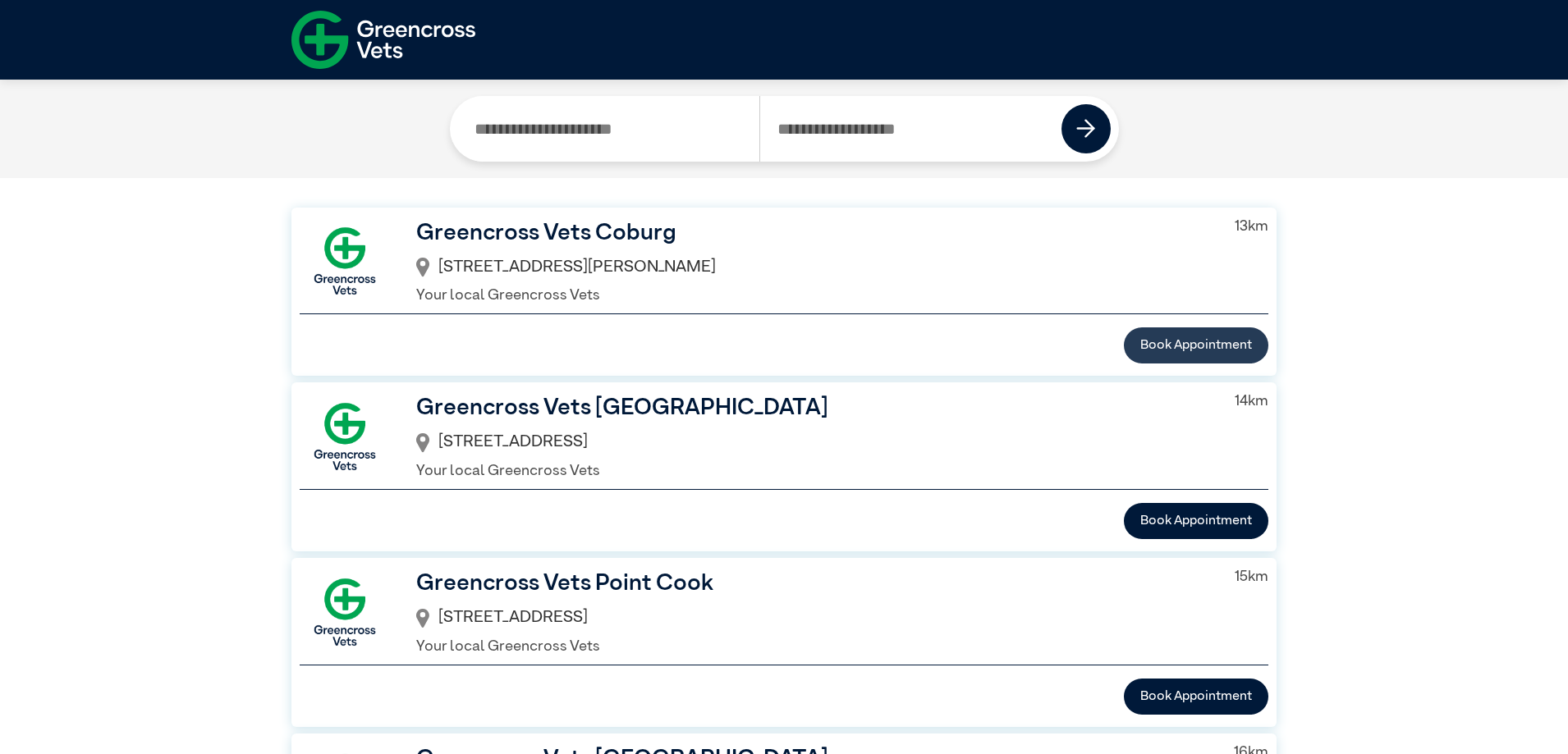
click at [1168, 346] on button "Book Appointment" at bounding box center [1196, 345] width 144 height 36
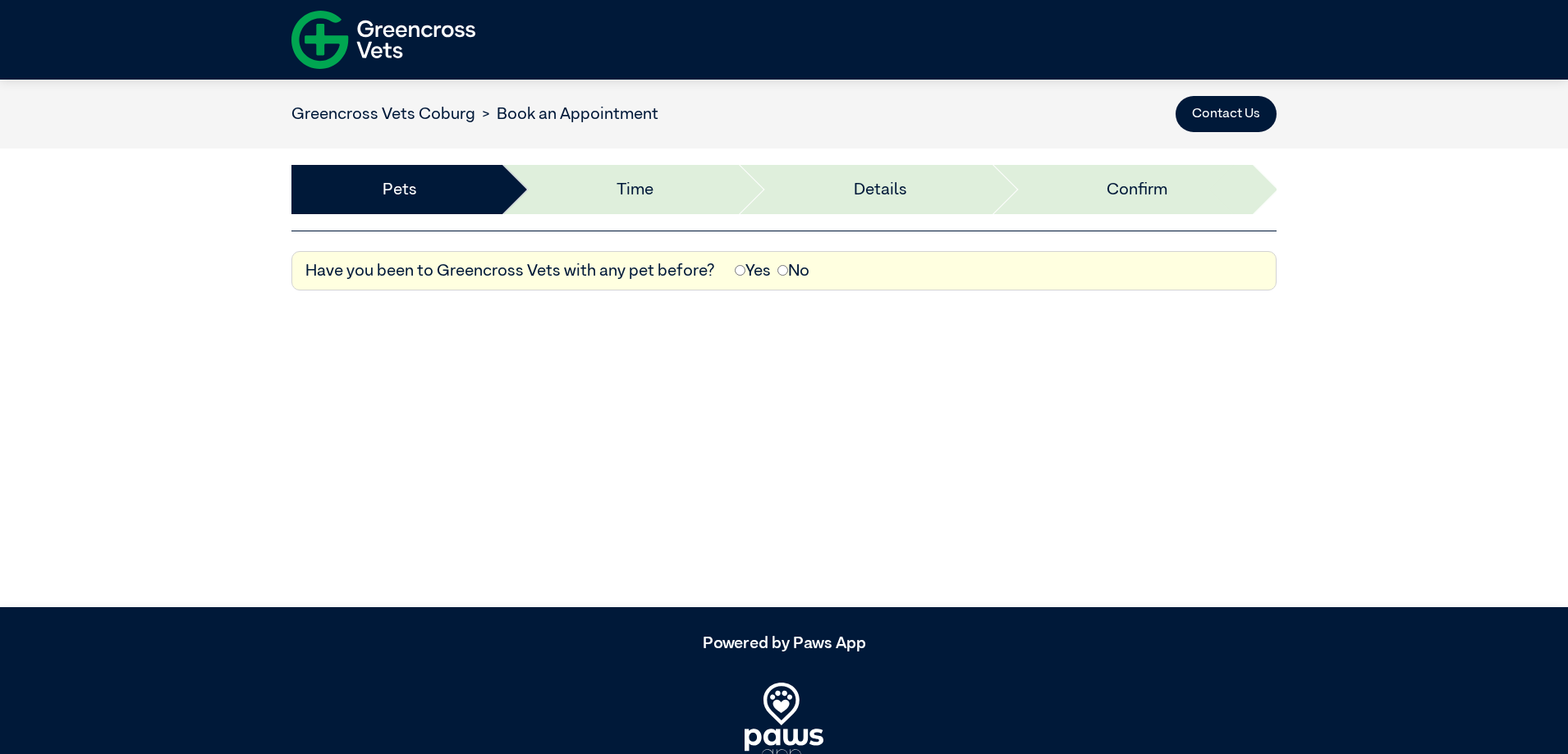
click at [789, 266] on label "No" at bounding box center [793, 270] width 32 height 25
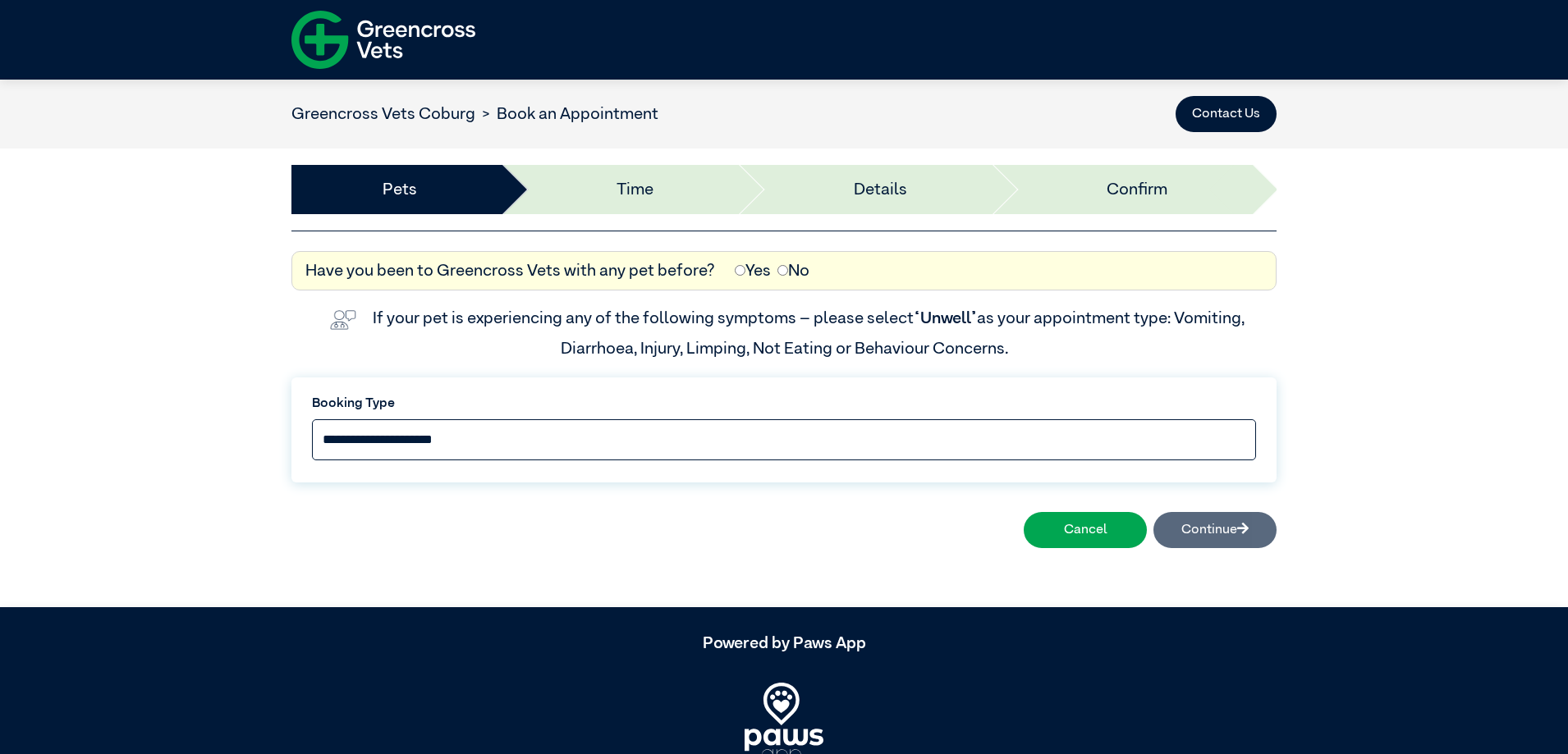
click at [575, 447] on select "**********" at bounding box center [784, 439] width 944 height 41
click at [312, 419] on select "**********" at bounding box center [784, 439] width 944 height 41
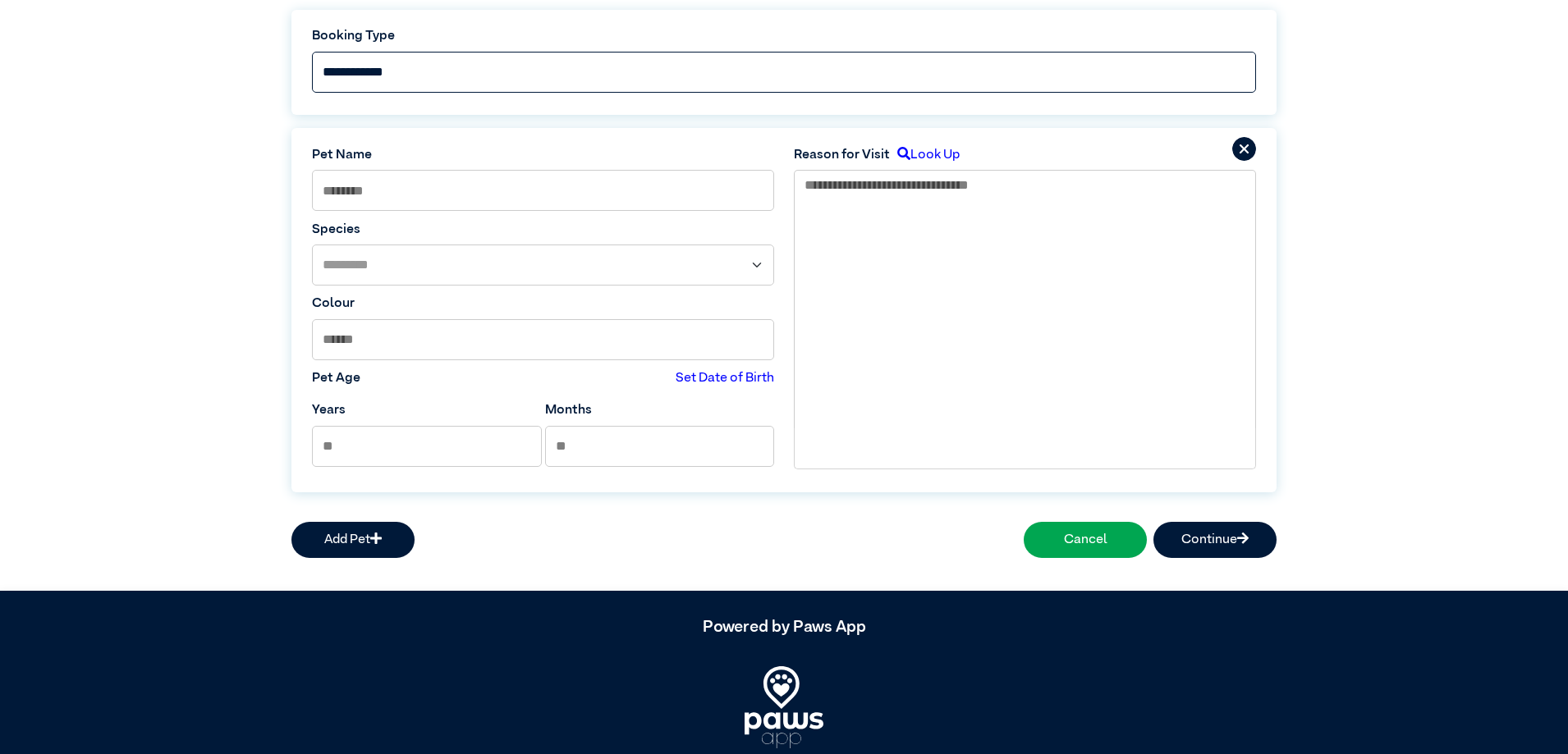
scroll to position [178, 0]
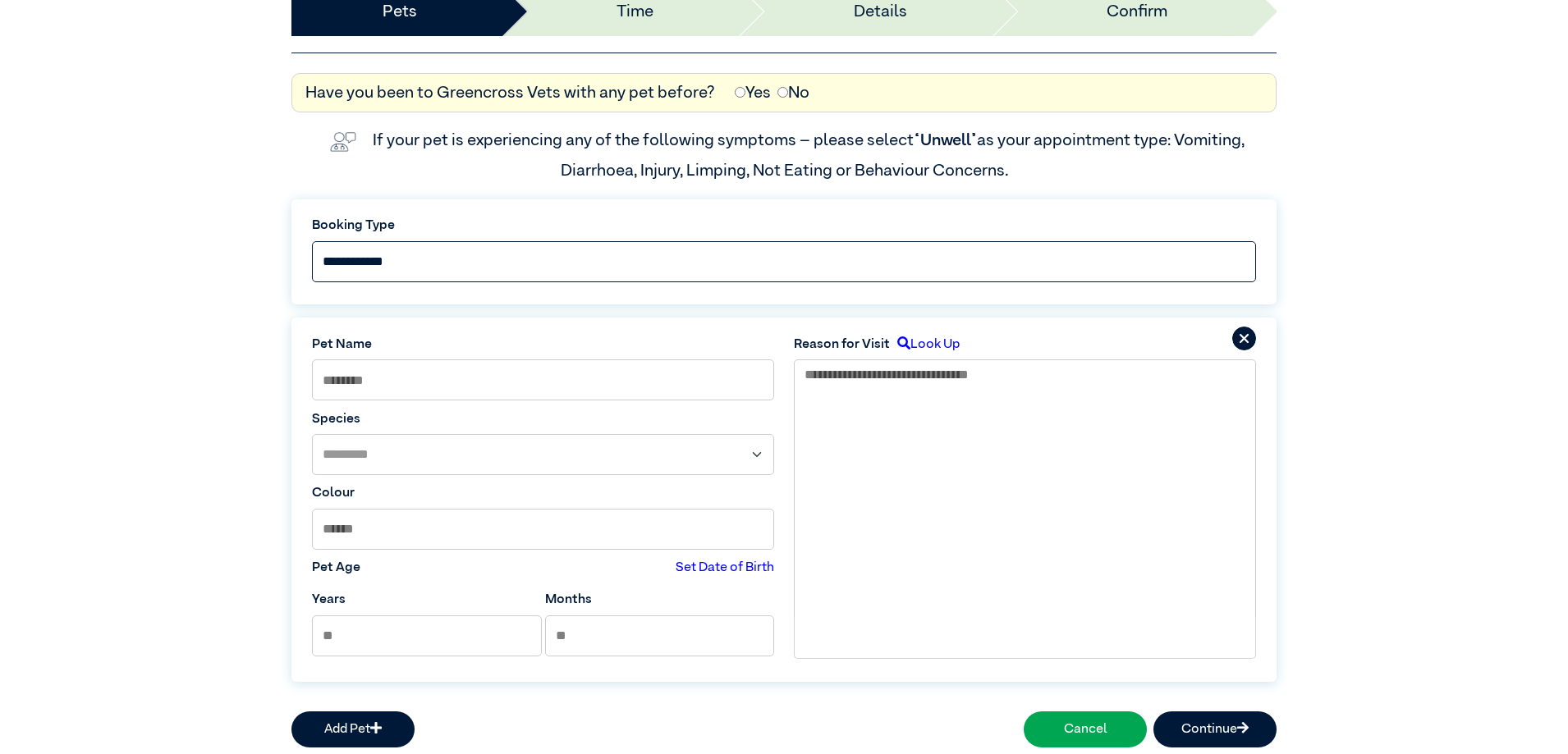
click at [511, 252] on select "**********" at bounding box center [784, 262] width 944 height 41
select select "*****"
click at [312, 241] on select "**********" at bounding box center [784, 262] width 944 height 41
click at [512, 265] on select "**********" at bounding box center [784, 262] width 944 height 41
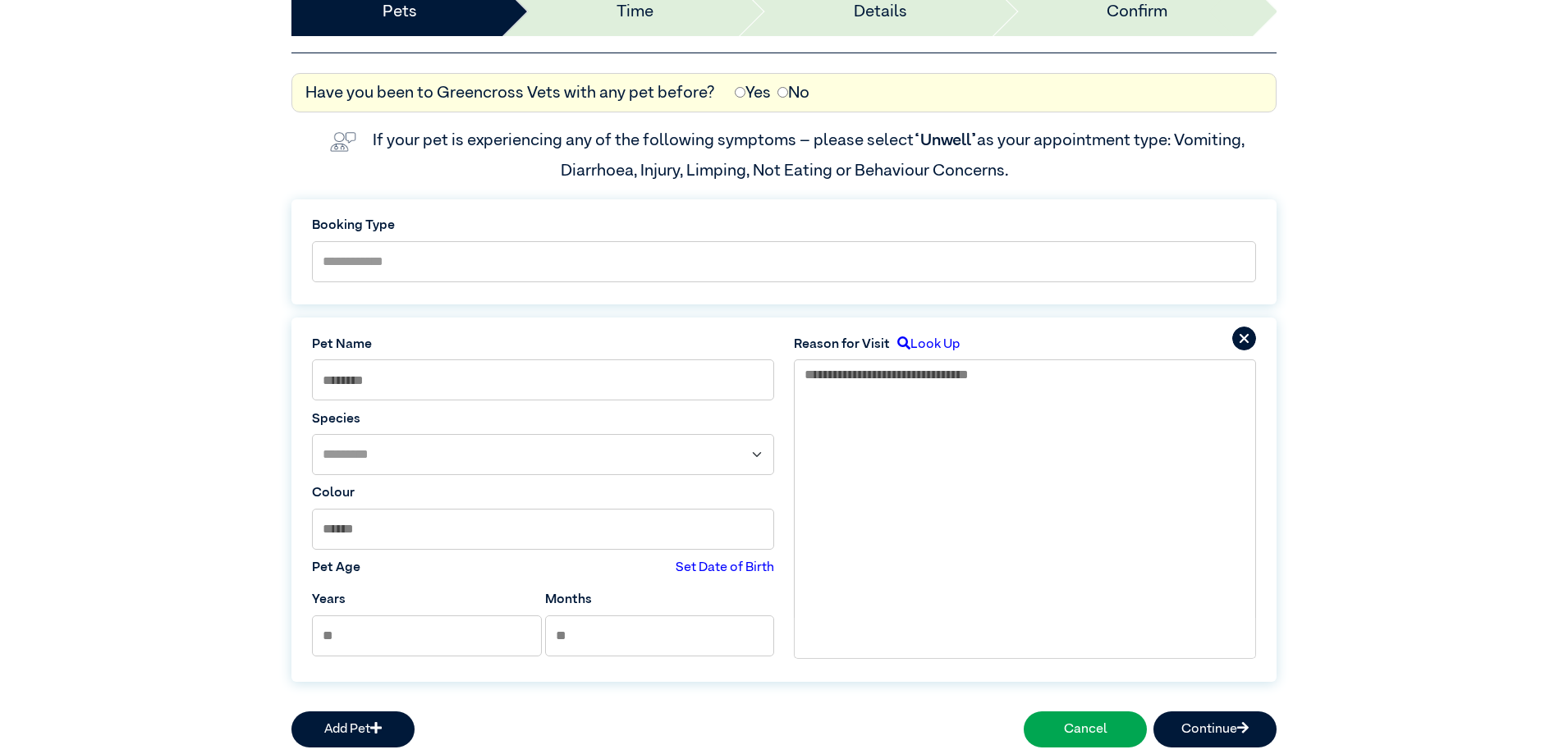
click at [674, 196] on div "**********" at bounding box center [784, 447] width 1005 height 502
drag, startPoint x: 520, startPoint y: 164, endPoint x: 681, endPoint y: 169, distance: 161.1
click at [677, 168] on div "If your pet is experiencing any of the following symptoms – please select “Unwe…" at bounding box center [784, 154] width 985 height 57
click at [777, 200] on div "**********" at bounding box center [784, 252] width 985 height 105
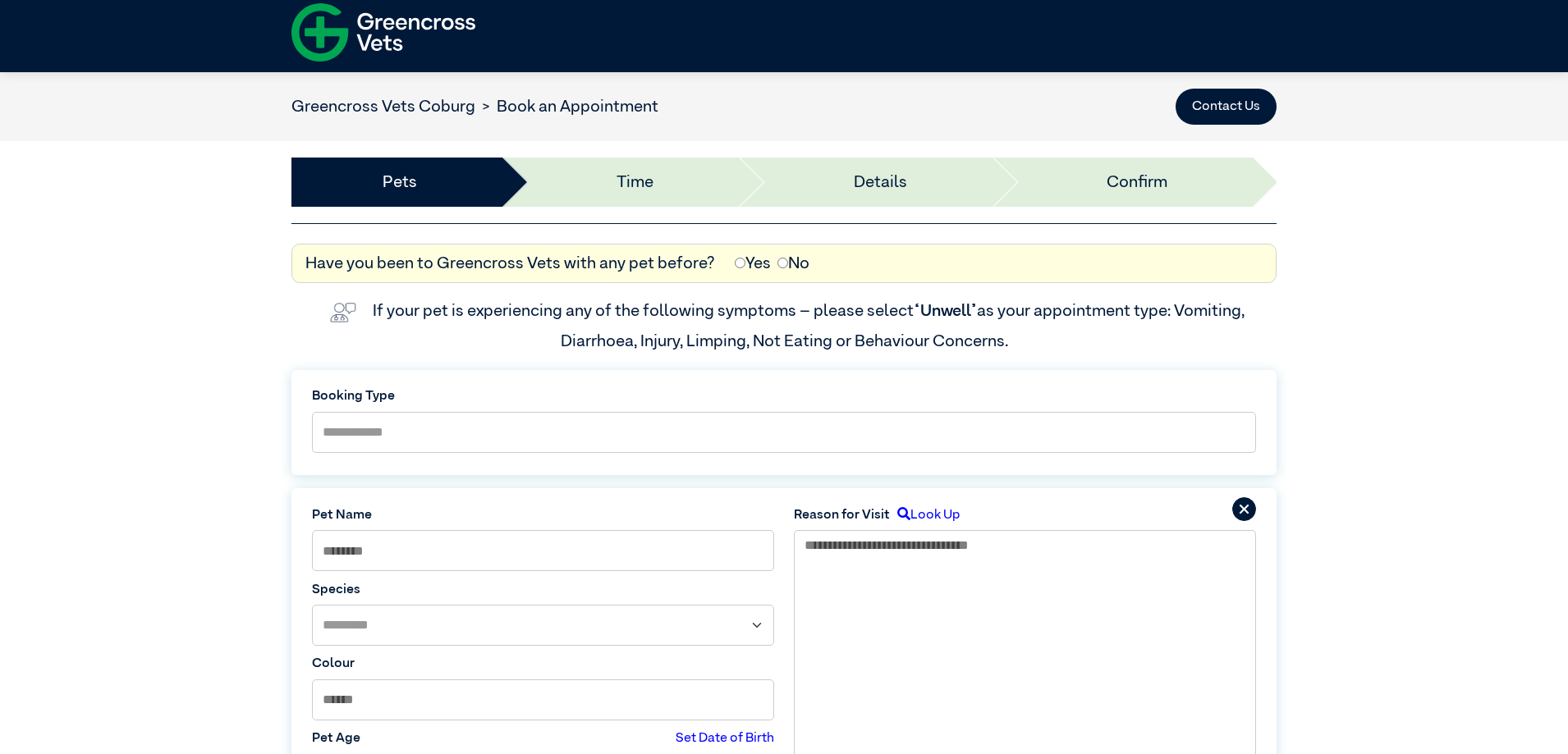
scroll to position [0, 0]
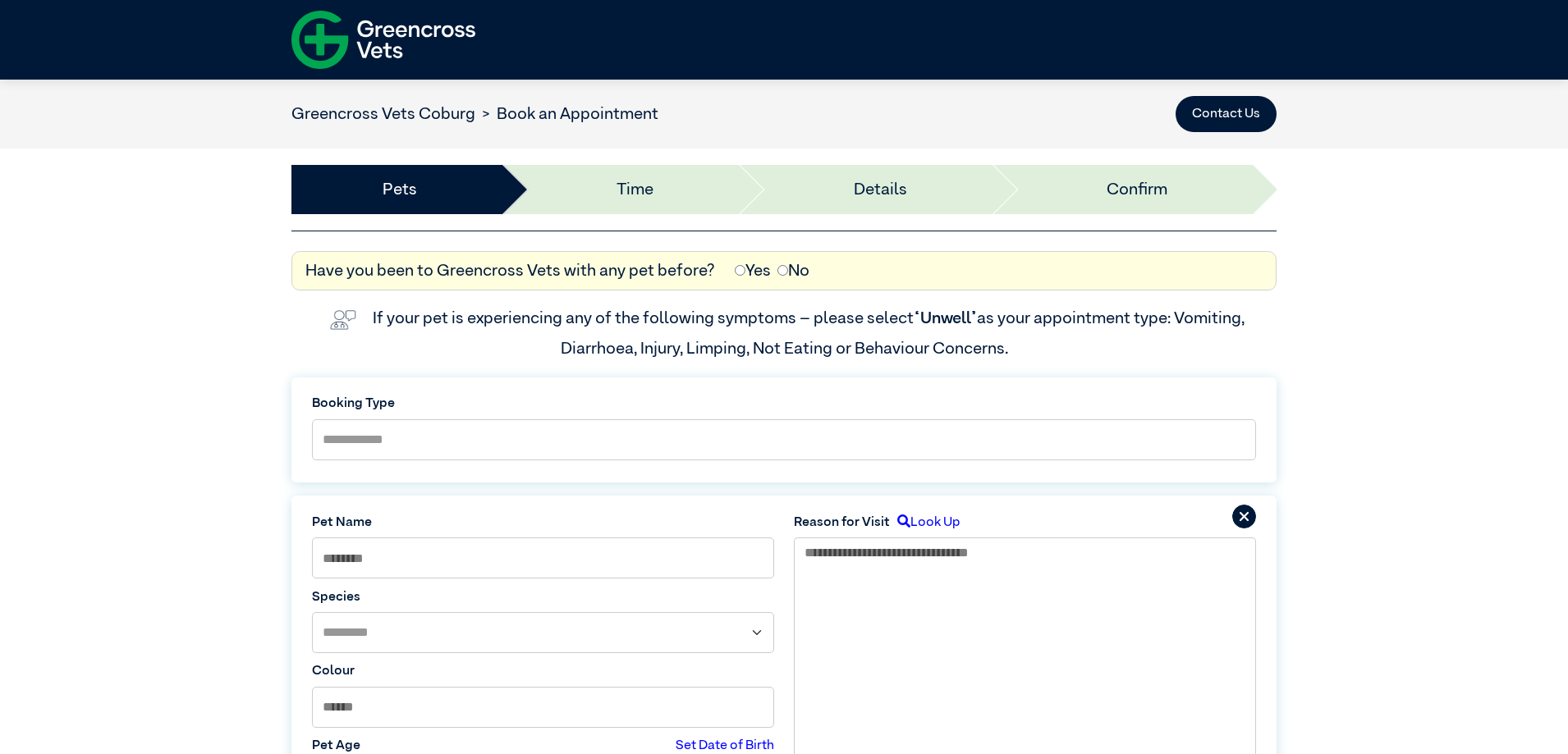
click at [398, 51] on img at bounding box center [383, 40] width 184 height 72
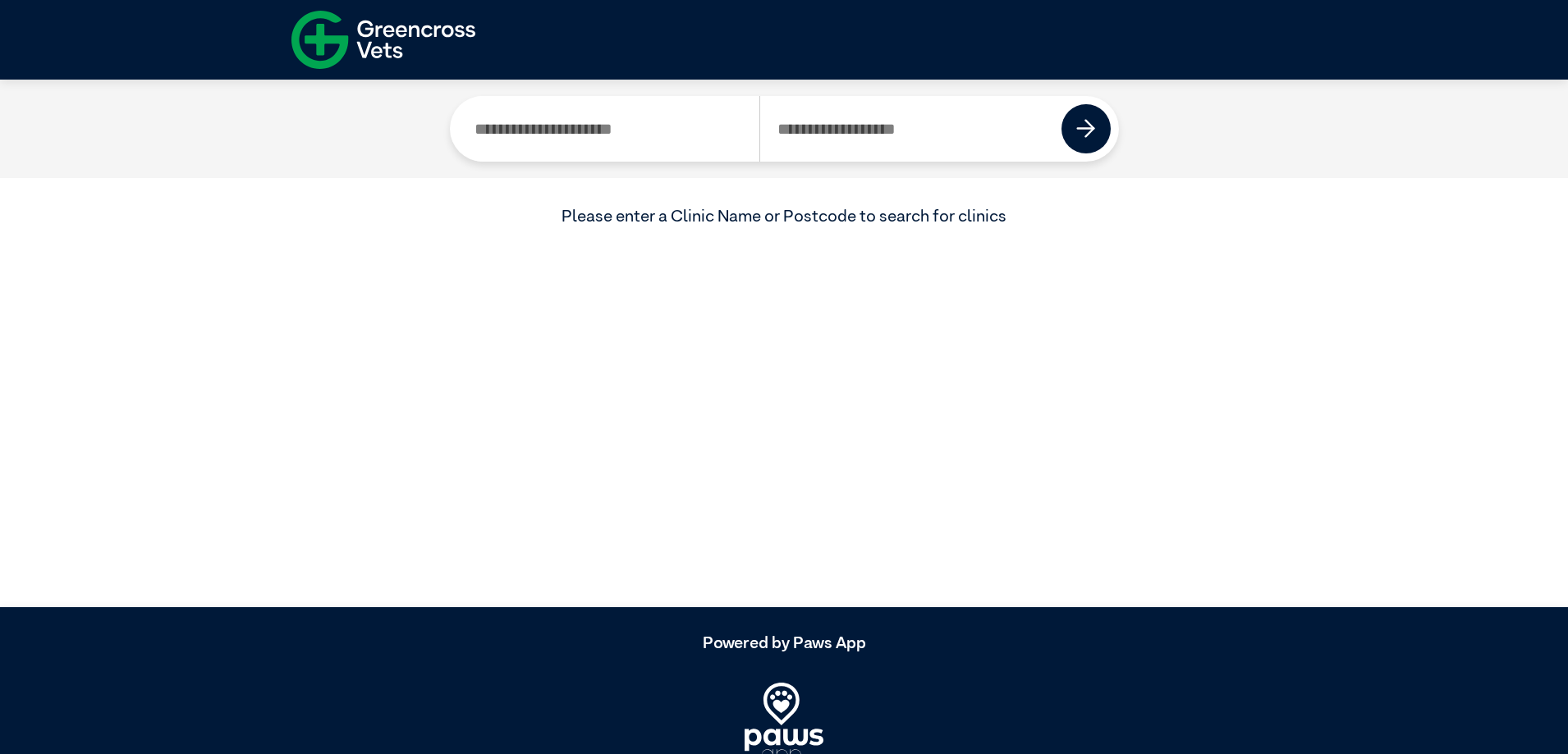
click at [884, 149] on input "Search by Postcode" at bounding box center [910, 129] width 302 height 65
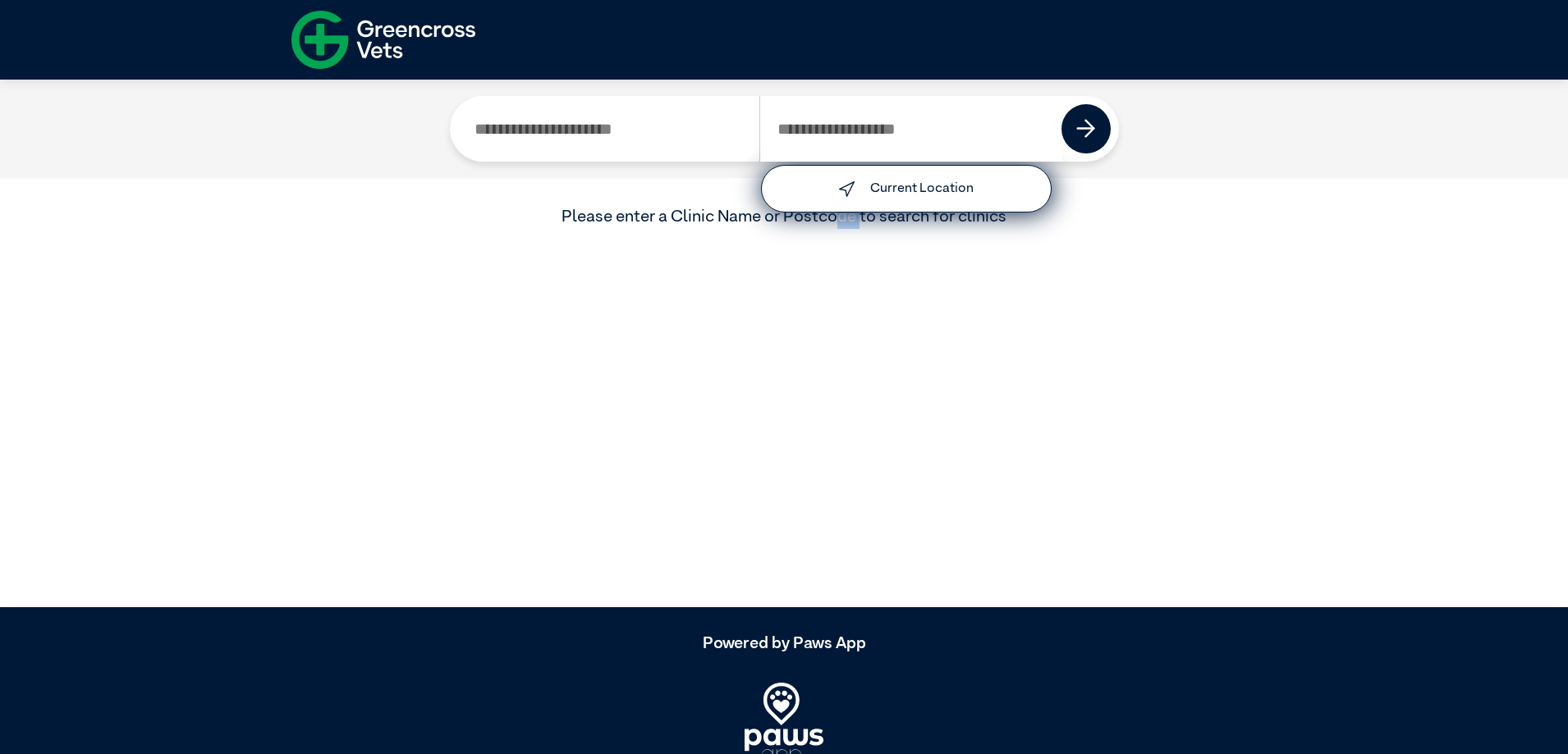
click at [839, 308] on article "Current Location Please enter a Clinic Name or Postcode to search for clinics" at bounding box center [784, 343] width 1568 height 528
click at [920, 185] on label "Current Location" at bounding box center [922, 188] width 103 height 13
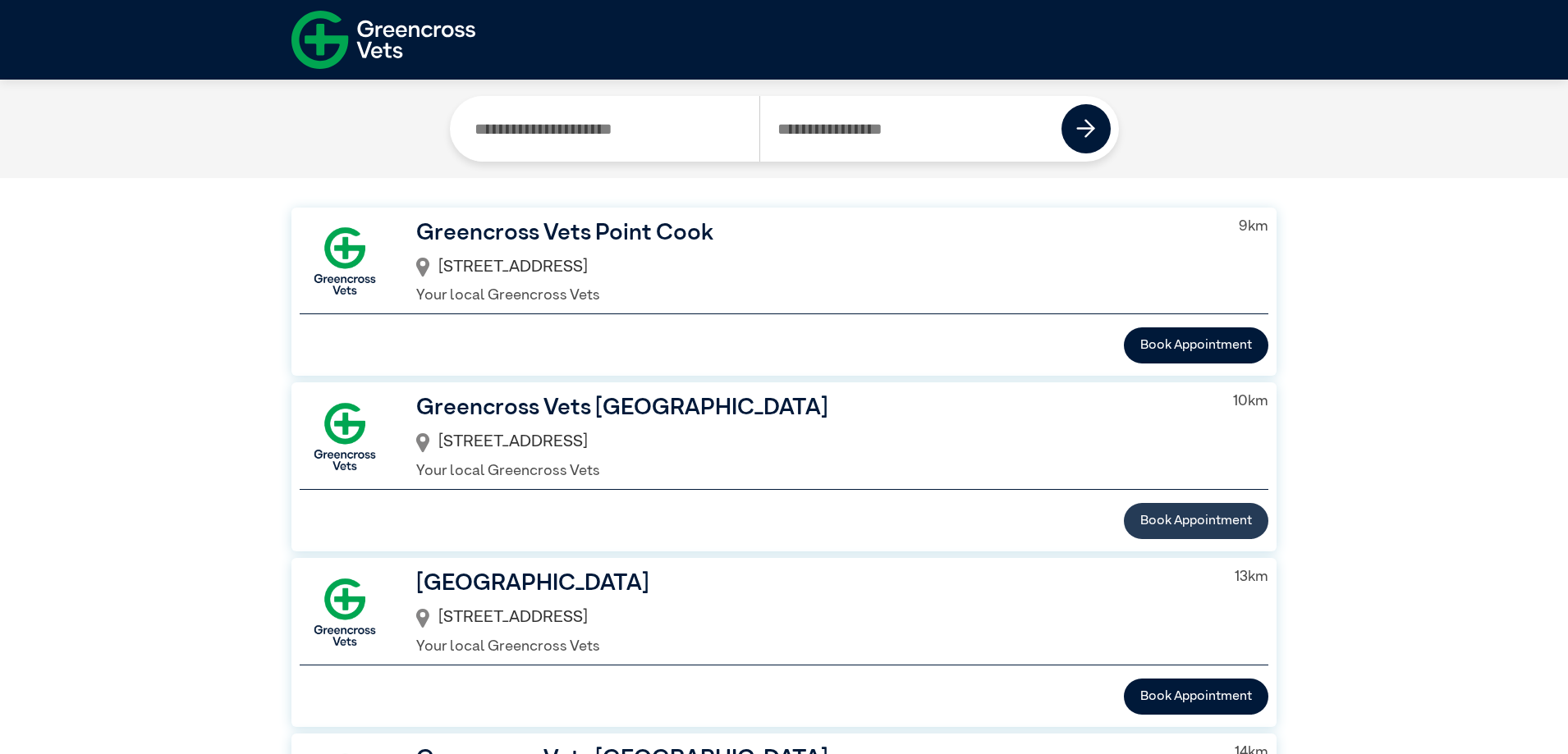
click at [1188, 511] on button "Book Appointment" at bounding box center [1196, 521] width 144 height 36
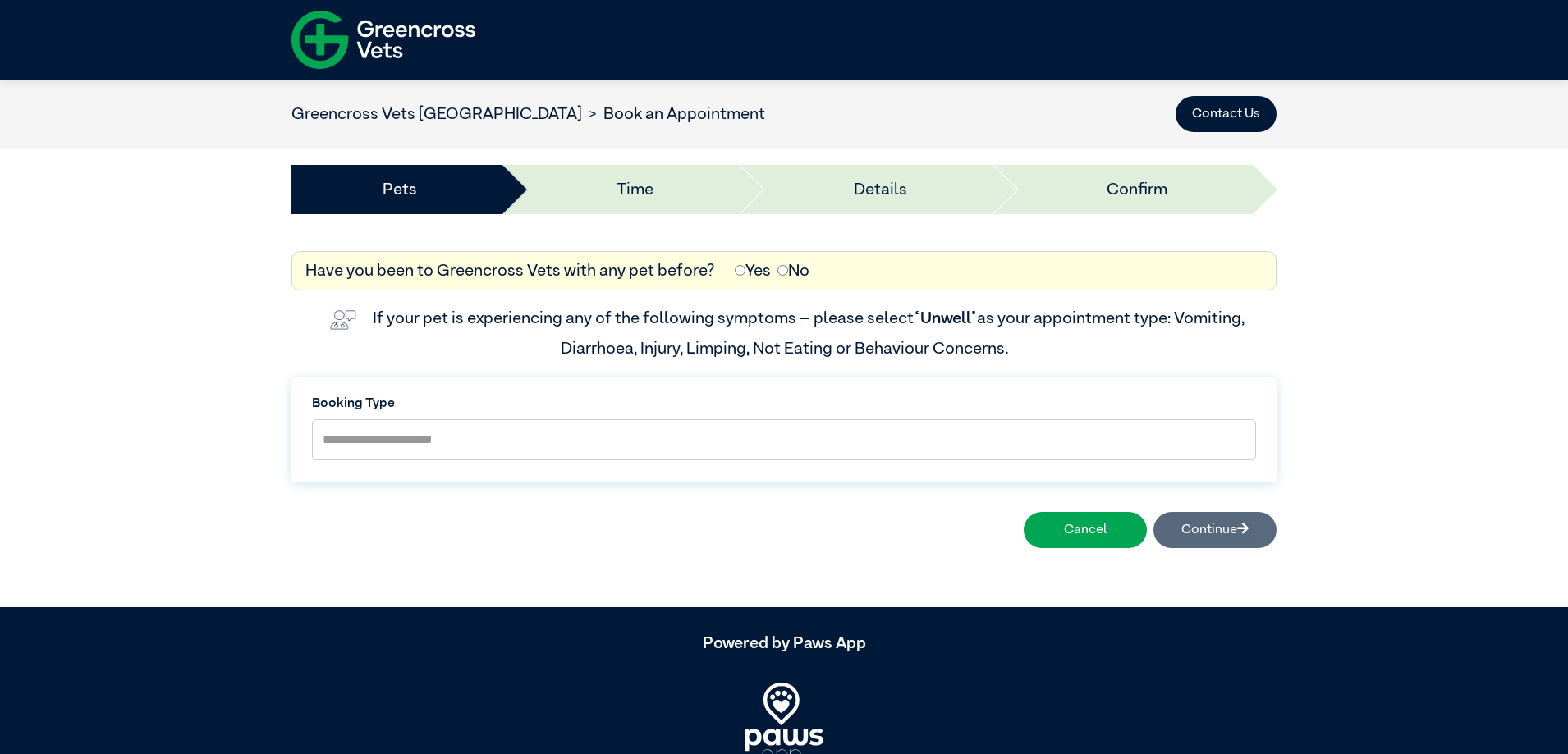
click at [690, 414] on label "Booking Type" at bounding box center [784, 403] width 944 height 19
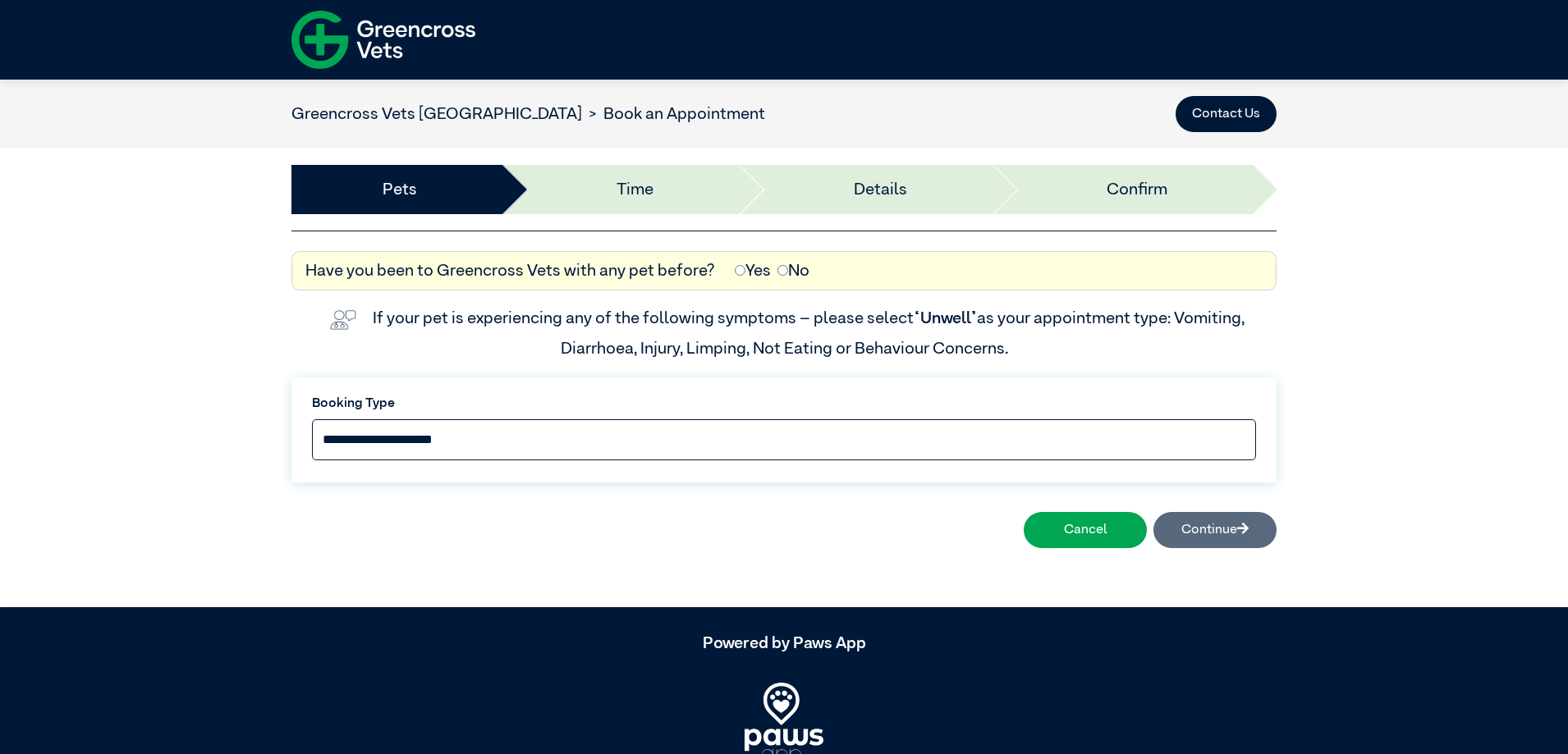
click at [684, 445] on select "**********" at bounding box center [784, 439] width 944 height 41
